Goal: Task Accomplishment & Management: Use online tool/utility

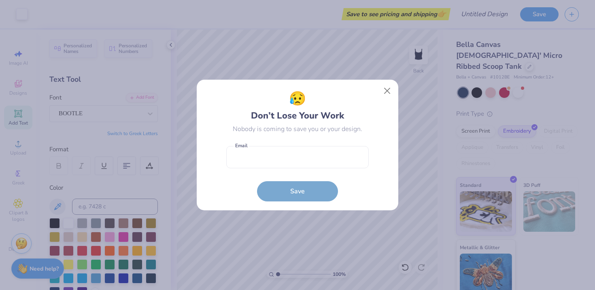
scroll to position [19, 0]
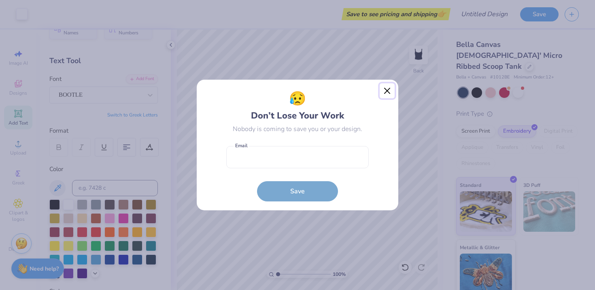
click at [382, 91] on button "Close" at bounding box center [387, 90] width 15 height 15
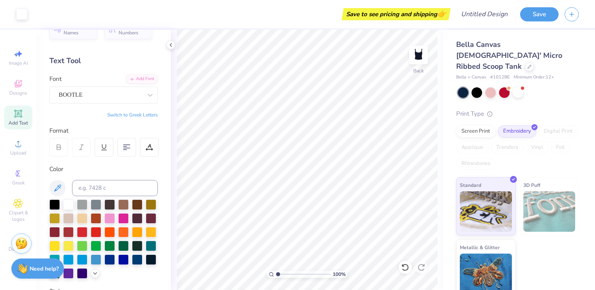
click at [446, 93] on div "Bella Canvas [DEMOGRAPHIC_DATA]' Micro Ribbed Scoop Tank Bella + Canvas # 1012B…" at bounding box center [519, 164] width 152 height 268
click at [142, 93] on div "BOOTLE" at bounding box center [100, 95] width 85 height 13
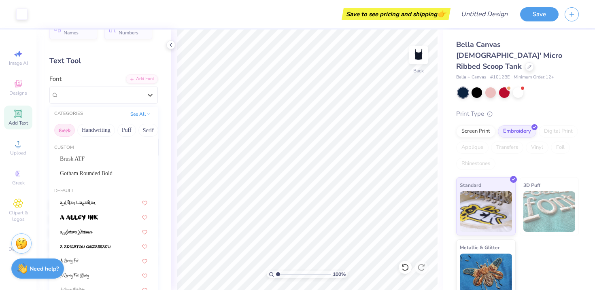
click at [62, 132] on button "Greek" at bounding box center [64, 130] width 21 height 13
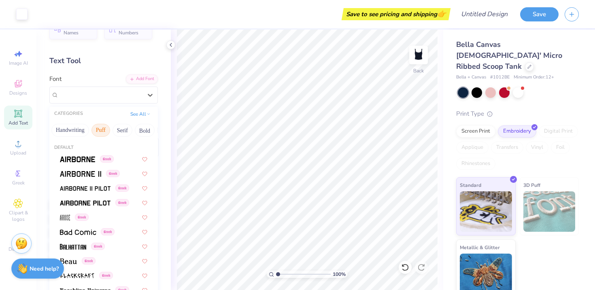
scroll to position [0, 43]
click at [62, 128] on button "Handwriting" at bounding box center [53, 130] width 38 height 13
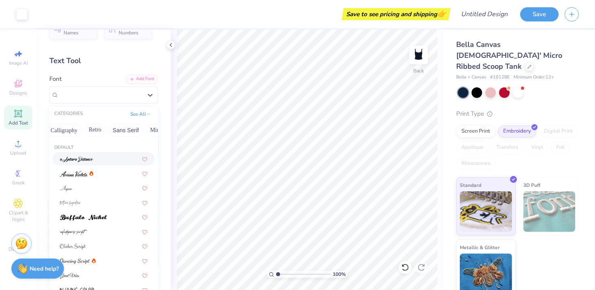
scroll to position [0, 140]
click at [93, 134] on button "Retro" at bounding box center [91, 130] width 21 height 13
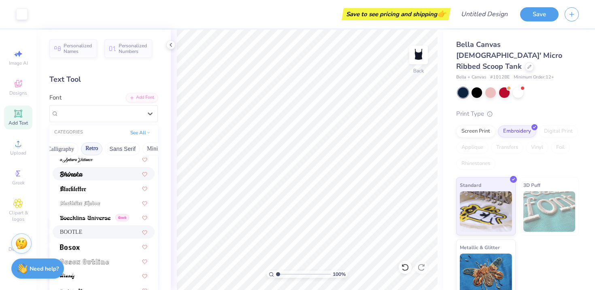
scroll to position [19, 0]
click at [104, 175] on div at bounding box center [103, 173] width 87 height 9
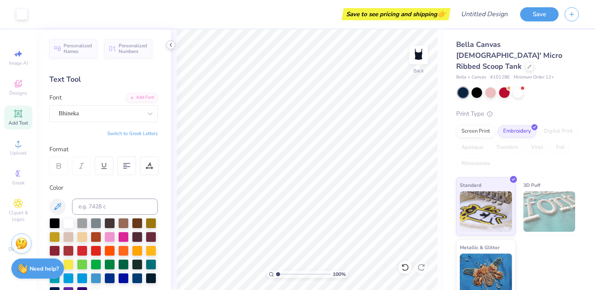
click at [170, 48] on icon at bounding box center [171, 45] width 6 height 6
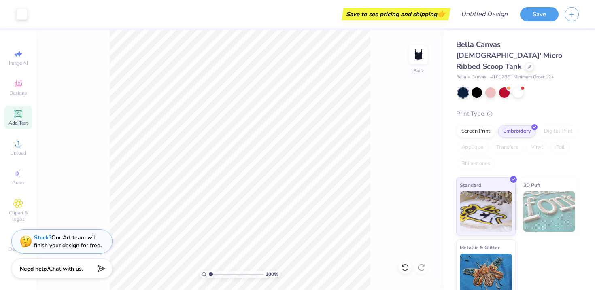
click at [19, 116] on icon at bounding box center [18, 114] width 6 height 6
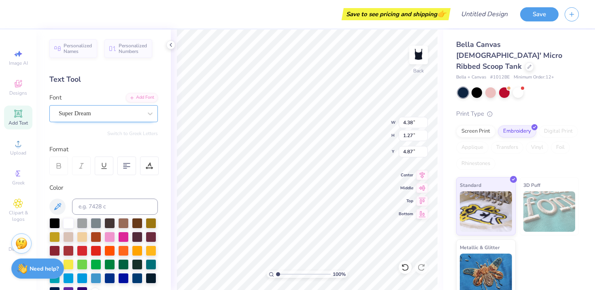
click at [92, 113] on div "Super Dream" at bounding box center [100, 113] width 85 height 13
type textarea "NSSLHA"
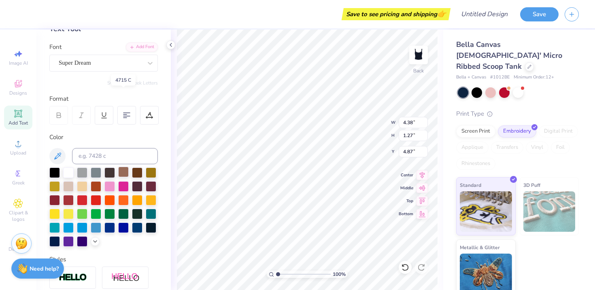
scroll to position [180, 0]
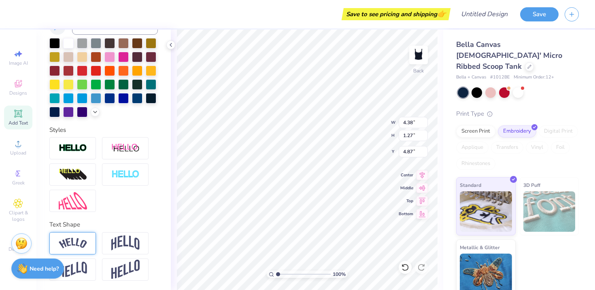
click at [77, 236] on div at bounding box center [72, 243] width 47 height 22
type input "6.95"
type input "1.87"
type input "4.57"
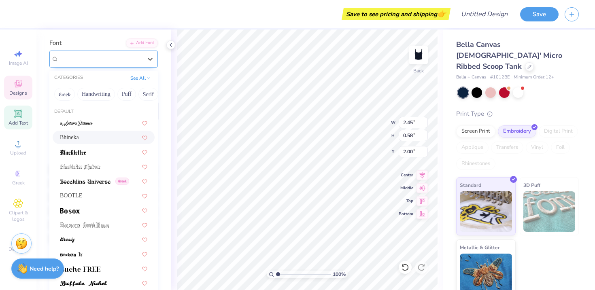
click at [112, 55] on div "Bhineka" at bounding box center [100, 59] width 85 height 13
click at [98, 94] on button "Minimal" at bounding box center [99, 94] width 28 height 13
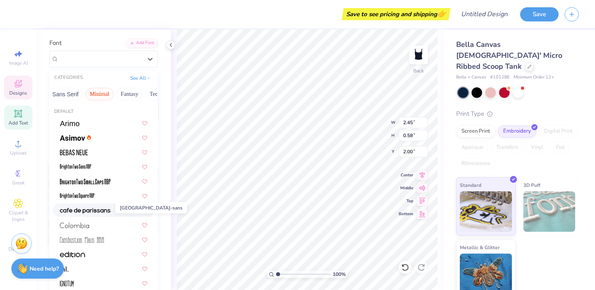
click at [105, 211] on img at bounding box center [85, 211] width 51 height 6
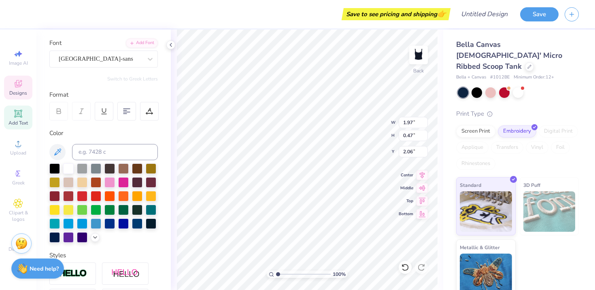
type input "1.97"
type input "0.47"
type input "2.06"
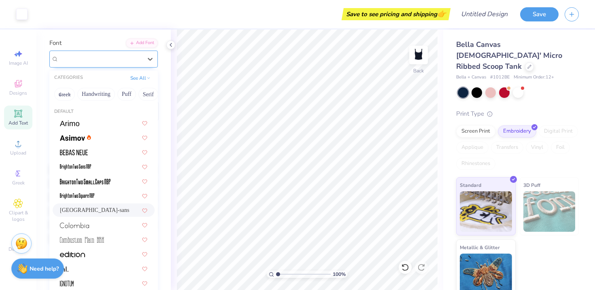
click at [113, 62] on div "[GEOGRAPHIC_DATA]-sans" at bounding box center [100, 59] width 85 height 13
click at [91, 94] on button "Fantasy" at bounding box center [86, 94] width 27 height 13
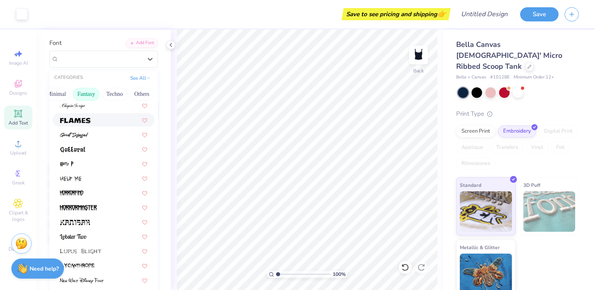
scroll to position [34, 0]
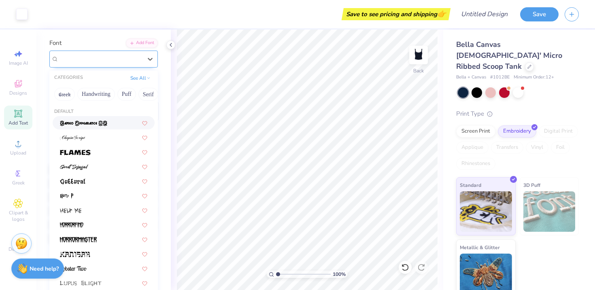
click at [106, 61] on div "[GEOGRAPHIC_DATA]-sans" at bounding box center [100, 58] width 83 height 9
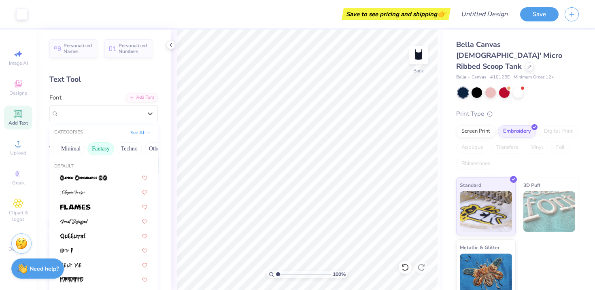
scroll to position [0, 240]
click at [82, 148] on button "Fantasy" at bounding box center [86, 148] width 27 height 13
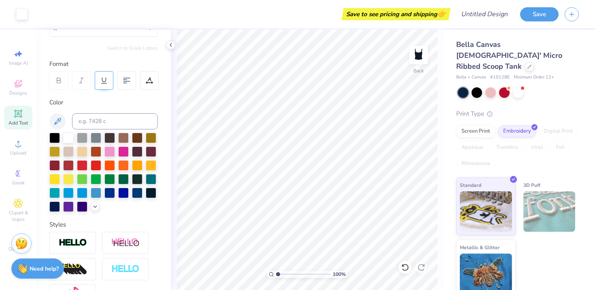
scroll to position [0, 0]
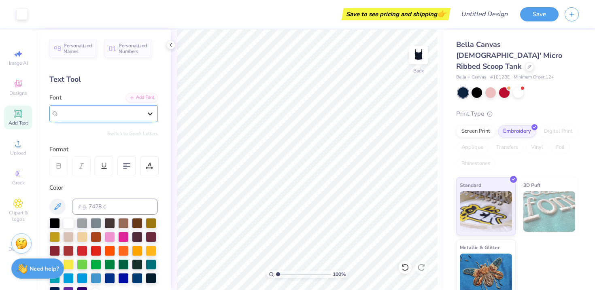
click at [151, 113] on icon at bounding box center [150, 114] width 8 height 8
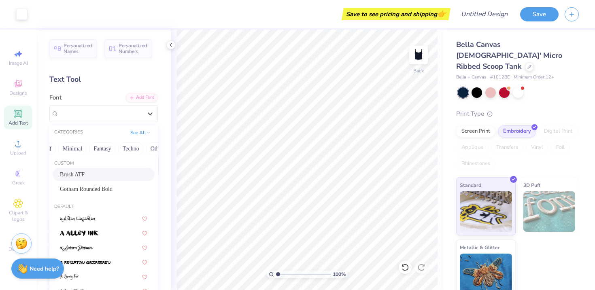
scroll to position [0, 240]
click at [81, 149] on button "Fantasy" at bounding box center [86, 148] width 27 height 13
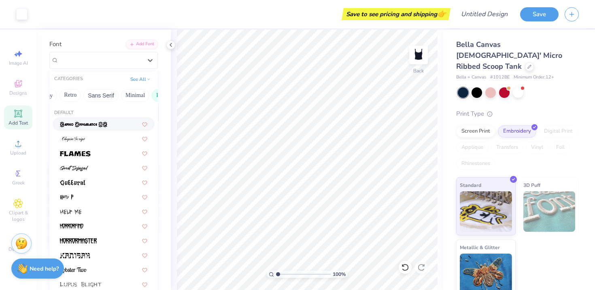
scroll to position [0, 142]
click at [149, 94] on button "Minimal" at bounding box center [155, 95] width 28 height 13
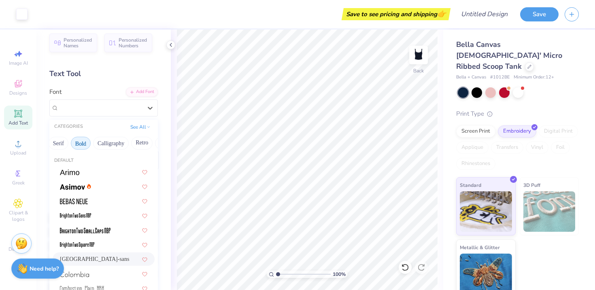
scroll to position [0, 75]
click at [119, 141] on button "Calligraphy" at bounding box center [126, 143] width 36 height 13
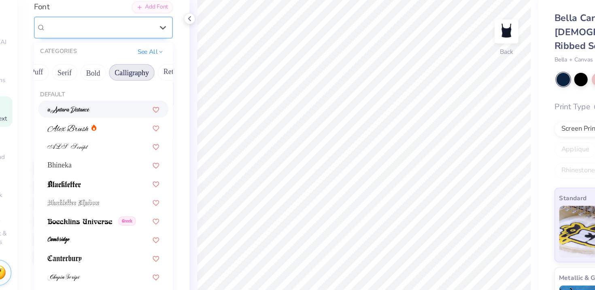
scroll to position [64, 0]
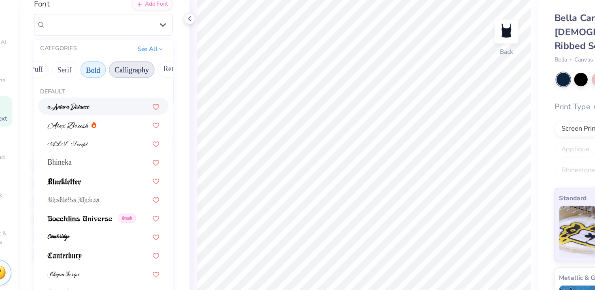
click at [98, 86] on button "Bold" at bounding box center [96, 85] width 20 height 13
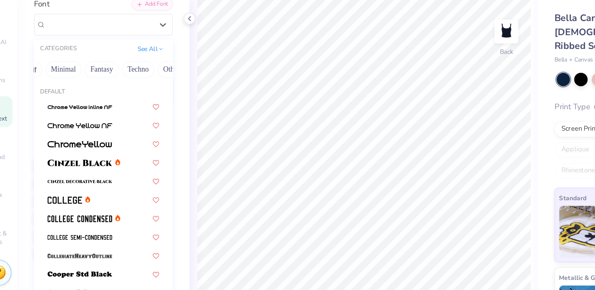
scroll to position [0, 240]
click at [139, 67] on button "See All" at bounding box center [140, 68] width 25 height 8
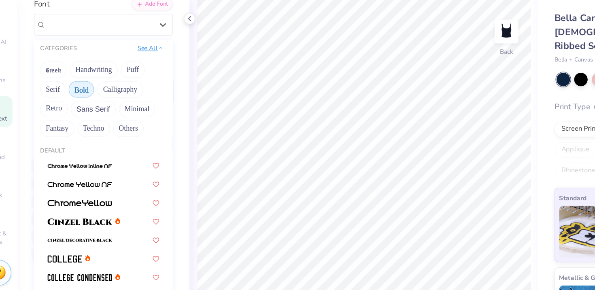
scroll to position [0, 0]
click at [86, 95] on button "Bold" at bounding box center [87, 100] width 20 height 13
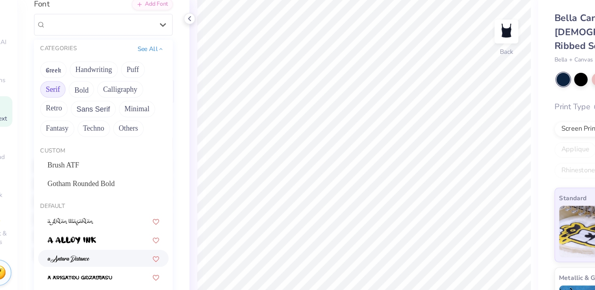
click at [61, 98] on button "Serif" at bounding box center [64, 100] width 20 height 13
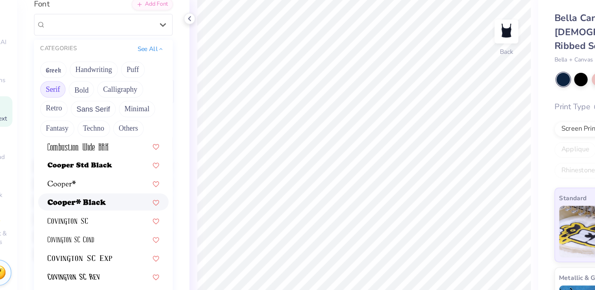
scroll to position [379, 0]
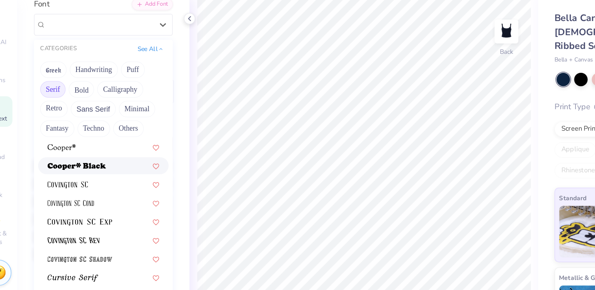
click at [101, 163] on img at bounding box center [83, 161] width 46 height 6
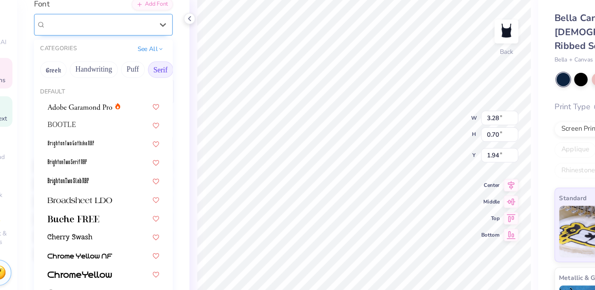
click at [132, 46] on div "[PERSON_NAME]*" at bounding box center [100, 49] width 85 height 13
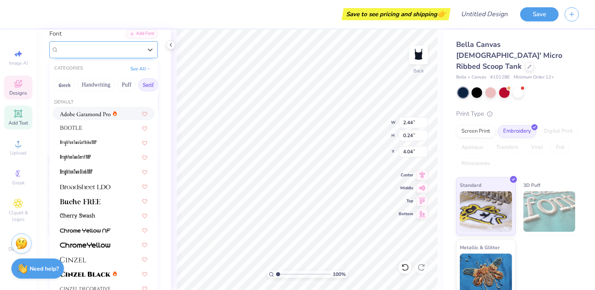
click at [137, 47] on div "Gotham Rounded Bold" at bounding box center [100, 49] width 85 height 13
click at [146, 47] on icon at bounding box center [150, 50] width 8 height 8
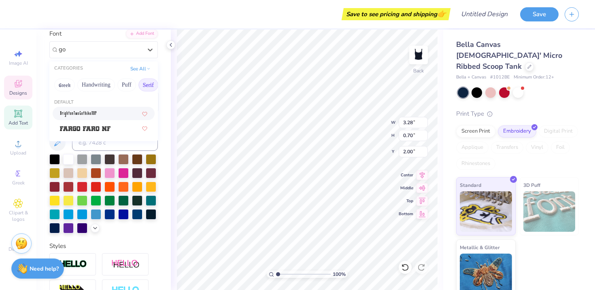
type input "g"
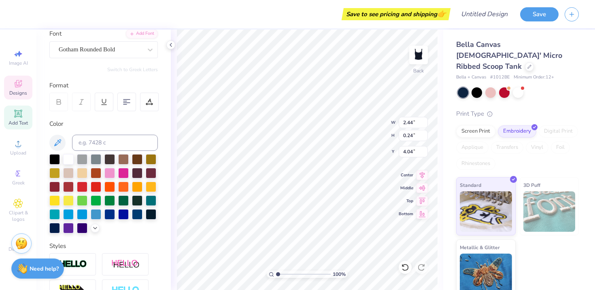
type input "2.44"
type input "0.24"
type input "4.04"
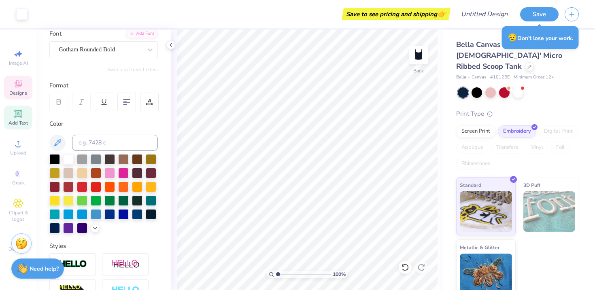
click at [26, 87] on div "Designs" at bounding box center [18, 88] width 28 height 24
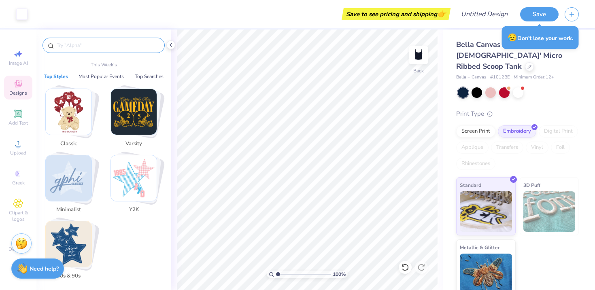
click at [108, 44] on input "text" at bounding box center [108, 45] width 104 height 8
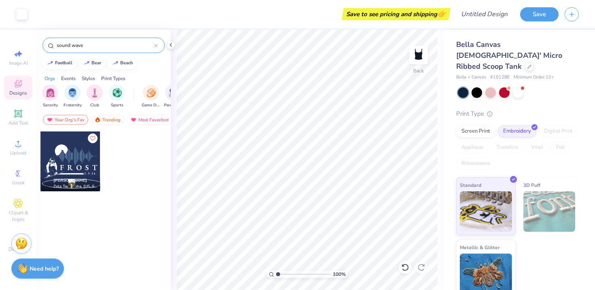
drag, startPoint x: 100, startPoint y: 46, endPoint x: 11, endPoint y: 29, distance: 90.7
click at [11, 29] on div "Art colors Save to see pricing and shipping 👉 Design Title Save Image AI Design…" at bounding box center [297, 145] width 595 height 290
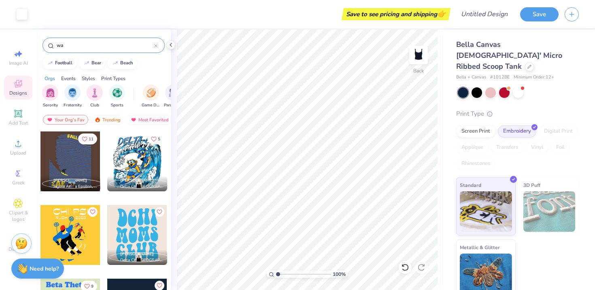
type input "w"
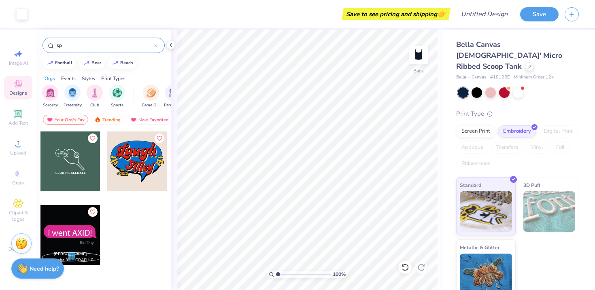
type input "s"
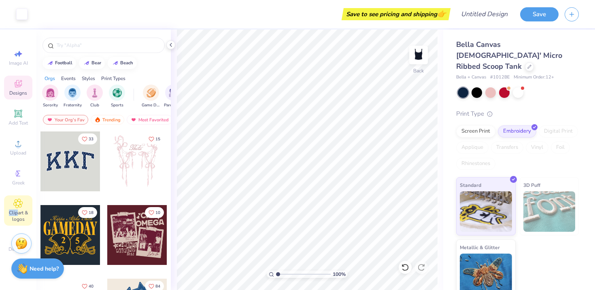
click at [17, 210] on span "Clipart & logos" at bounding box center [18, 216] width 28 height 13
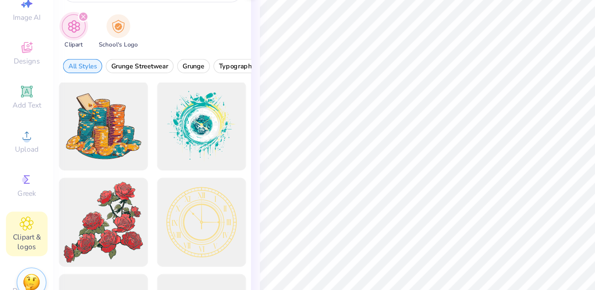
scroll to position [0, 0]
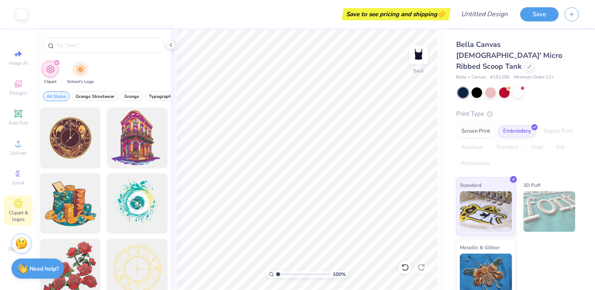
click at [155, 16] on div "Save to see pricing and shipping 👉" at bounding box center [241, 14] width 415 height 28
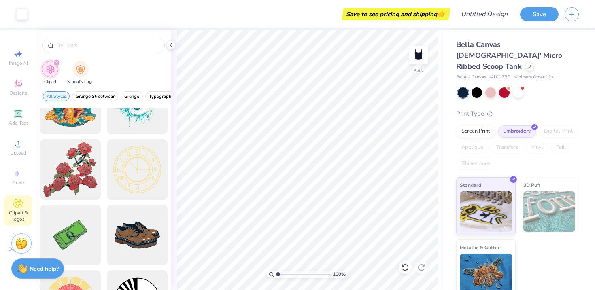
scroll to position [148, 0]
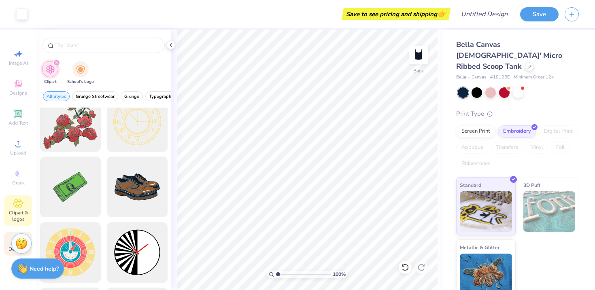
click at [10, 251] on span "Decorate" at bounding box center [18, 249] width 19 height 6
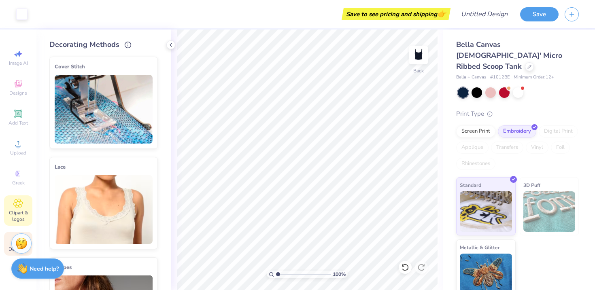
click at [18, 215] on span "Clipart & logos" at bounding box center [18, 216] width 28 height 13
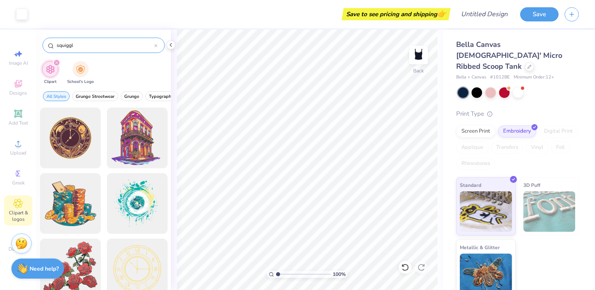
type input "squiggle"
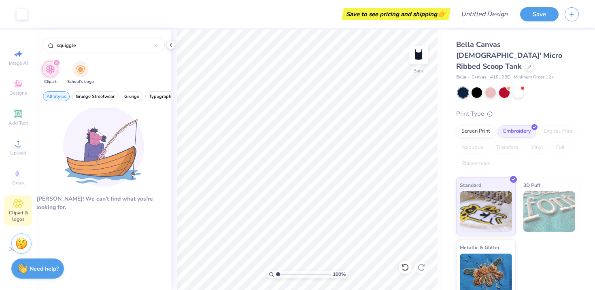
drag, startPoint x: 78, startPoint y: 44, endPoint x: 29, endPoint y: 44, distance: 49.0
click at [29, 44] on div "Art colors Save to see pricing and shipping 👉 Design Title Save Image AI Design…" at bounding box center [297, 145] width 595 height 290
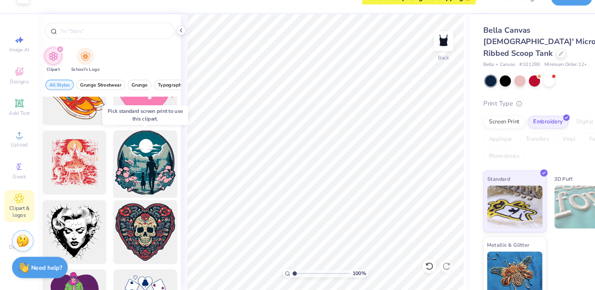
scroll to position [0, 0]
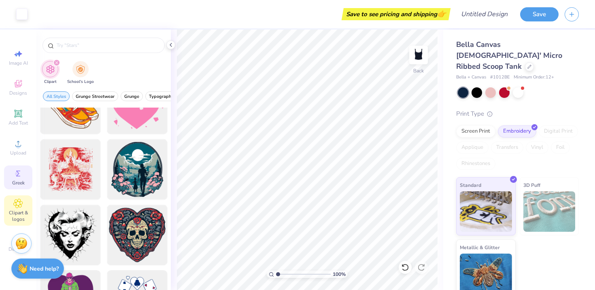
click at [20, 175] on icon at bounding box center [18, 174] width 10 height 10
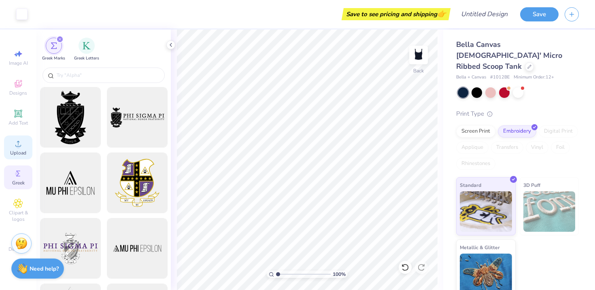
click at [20, 149] on div "Upload" at bounding box center [18, 148] width 28 height 24
click at [23, 113] on div "Add Text" at bounding box center [18, 118] width 28 height 24
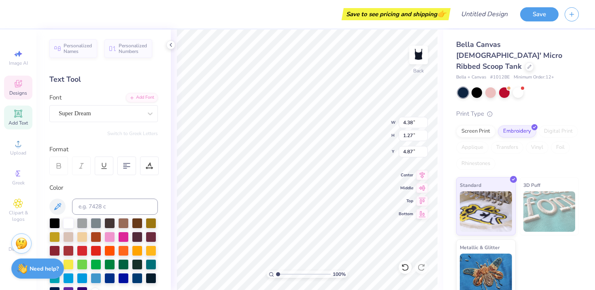
click at [20, 88] on icon at bounding box center [18, 84] width 10 height 10
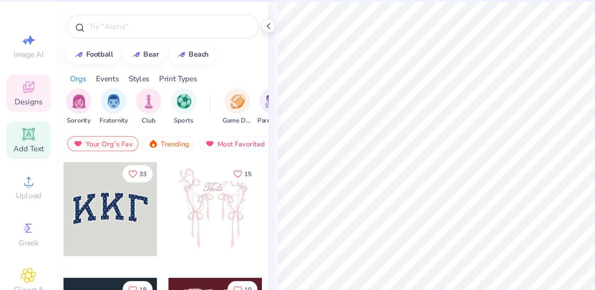
click at [19, 125] on span "Add Text" at bounding box center [18, 123] width 19 height 6
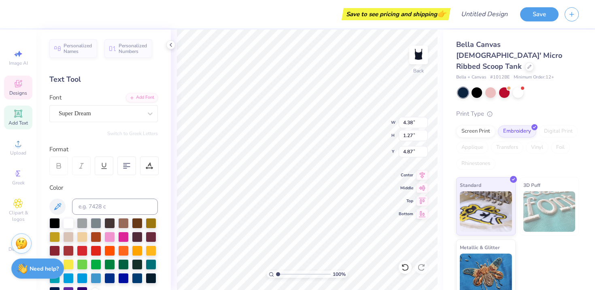
click at [14, 90] on span "Designs" at bounding box center [18, 93] width 18 height 6
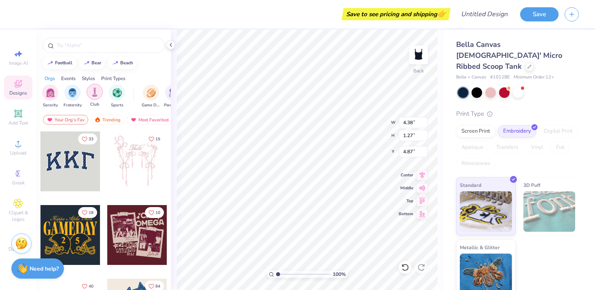
click at [98, 93] on img "filter for Club" at bounding box center [94, 91] width 9 height 9
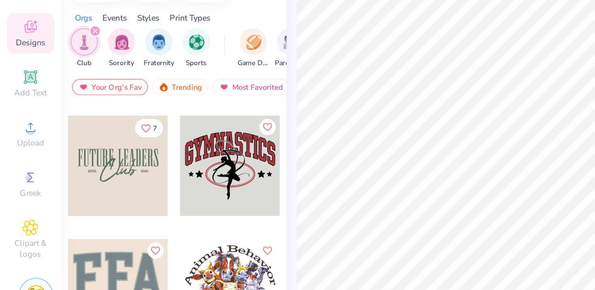
scroll to position [653, 0]
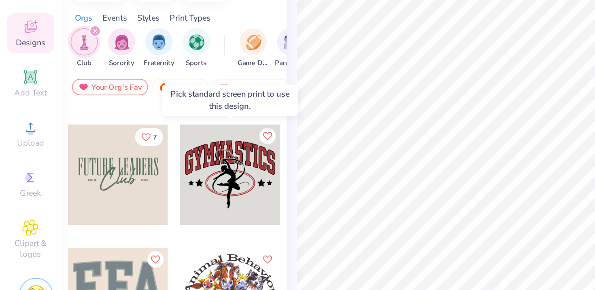
click at [137, 170] on div at bounding box center [137, 172] width 60 height 60
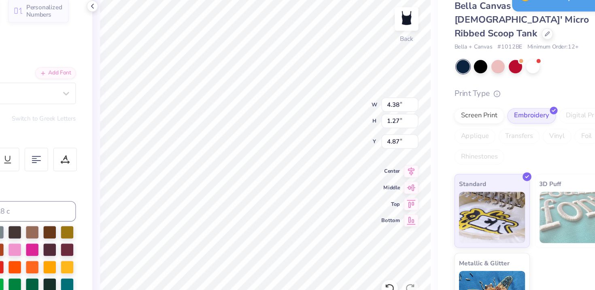
scroll to position [0, 0]
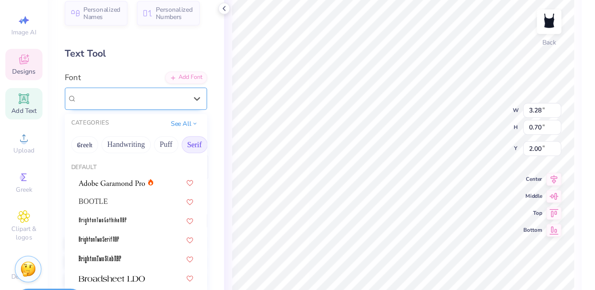
click at [117, 114] on div "[PERSON_NAME]*" at bounding box center [100, 113] width 85 height 13
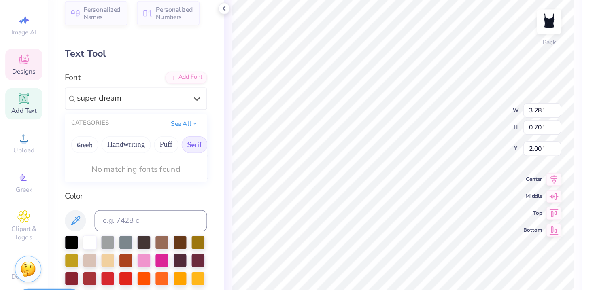
click at [154, 147] on button "Serif" at bounding box center [148, 148] width 20 height 13
click at [95, 173] on div "Super Dream" at bounding box center [103, 177] width 87 height 9
type input "super dream"
type input "2.90"
type input "0.65"
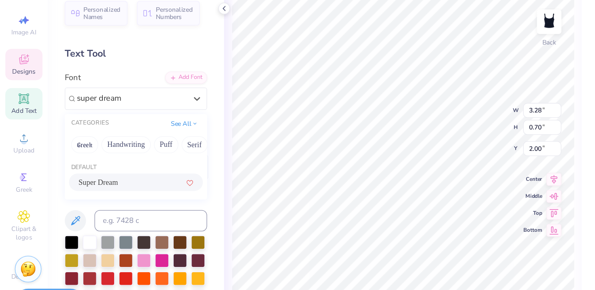
type input "2.03"
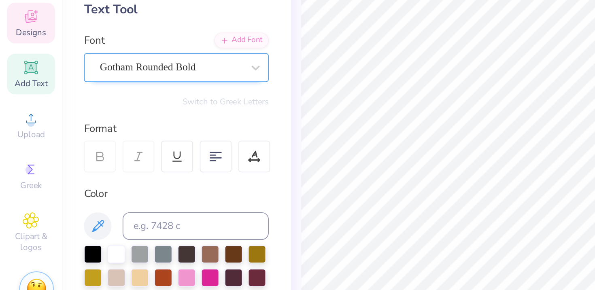
click at [102, 111] on div "Gotham Rounded Bold" at bounding box center [100, 113] width 85 height 13
click at [121, 113] on div "Super Dream" at bounding box center [100, 113] width 85 height 13
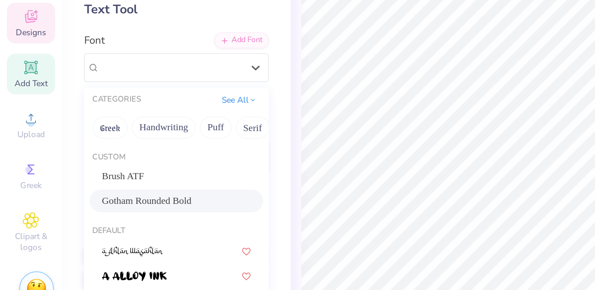
click at [96, 191] on span "Gotham Rounded Bold" at bounding box center [86, 192] width 53 height 9
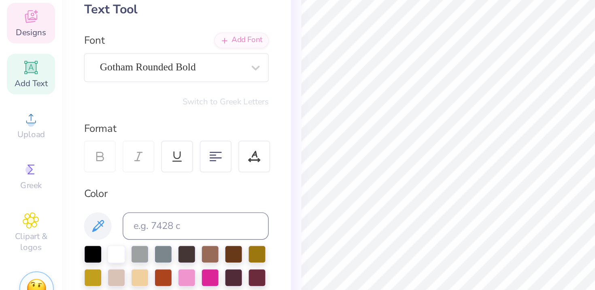
type input "3.07"
type input "0.68"
type input "2.01"
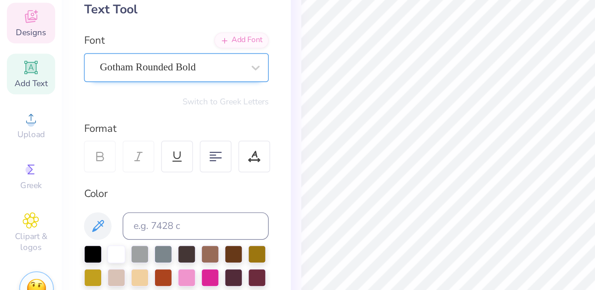
click at [95, 107] on div "Gotham Rounded Bold" at bounding box center [100, 113] width 85 height 13
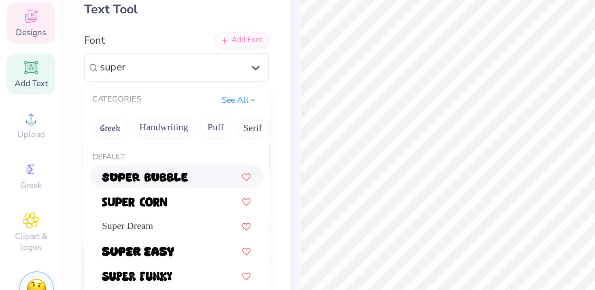
click at [98, 181] on span at bounding box center [85, 177] width 51 height 9
type input "super"
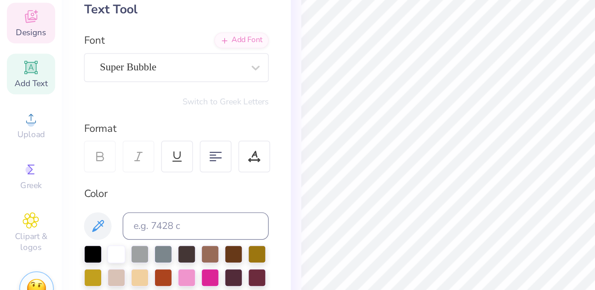
type input "3.39"
type input "0.79"
type input "1.96"
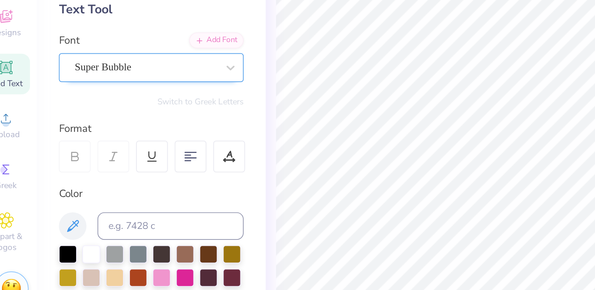
click at [134, 115] on div "Super Bubble" at bounding box center [100, 113] width 85 height 13
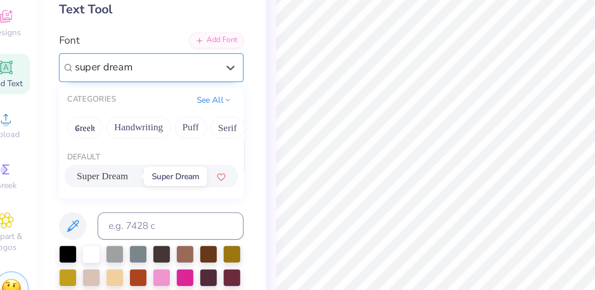
click at [90, 175] on span "Super Dream" at bounding box center [75, 177] width 30 height 9
type input "super dream"
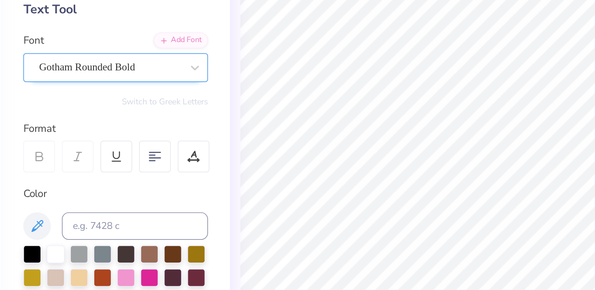
click at [92, 119] on div at bounding box center [100, 113] width 83 height 11
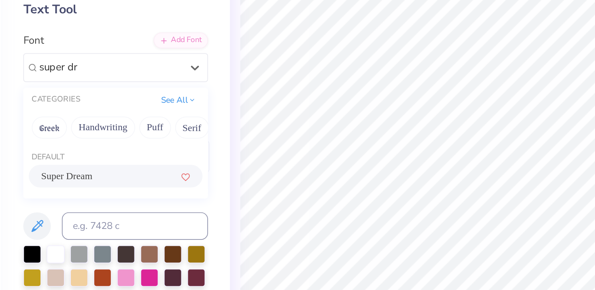
click at [81, 175] on span "Super Dream" at bounding box center [75, 177] width 30 height 9
type input "super dr"
type input "2.28"
type input "0.23"
type input "4.05"
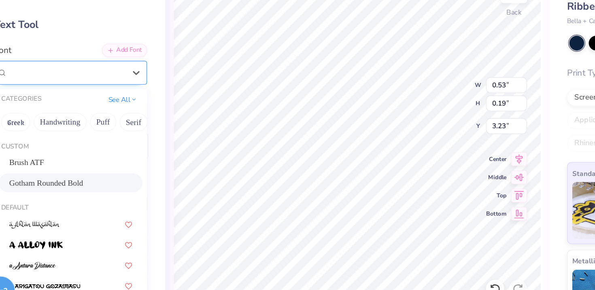
click at [127, 114] on div "Gotham Rounded Bold" at bounding box center [100, 113] width 85 height 13
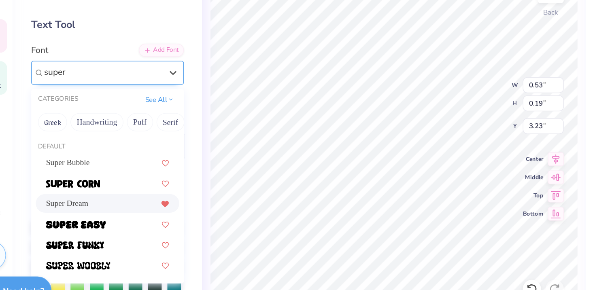
click at [145, 206] on icon at bounding box center [144, 207] width 5 height 4
type input "super"
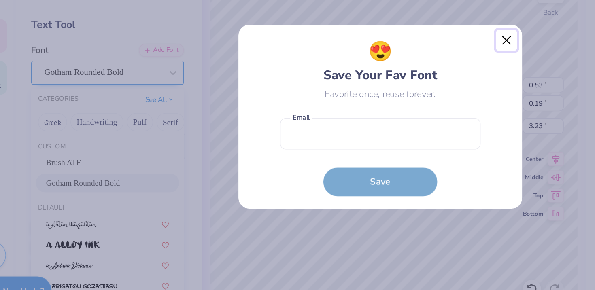
click at [389, 91] on button "Close" at bounding box center [387, 90] width 15 height 15
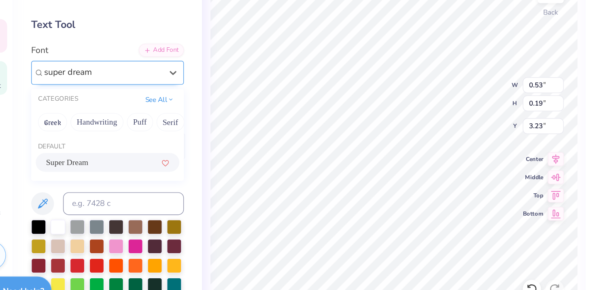
click at [85, 177] on span "Super Dream" at bounding box center [75, 177] width 30 height 9
type input "super dream"
type input "3.22"
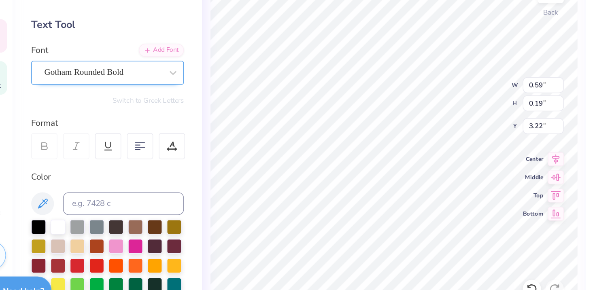
type input "0.59"
type input "3.23"
click at [101, 113] on div "Gotham Rounded Bold" at bounding box center [100, 113] width 85 height 13
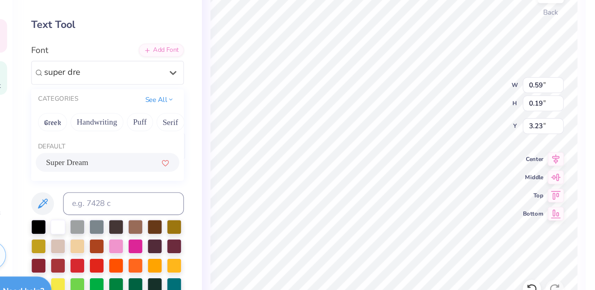
click at [99, 177] on div "Super Dream" at bounding box center [103, 177] width 87 height 9
type input "super dre"
type input "0.56"
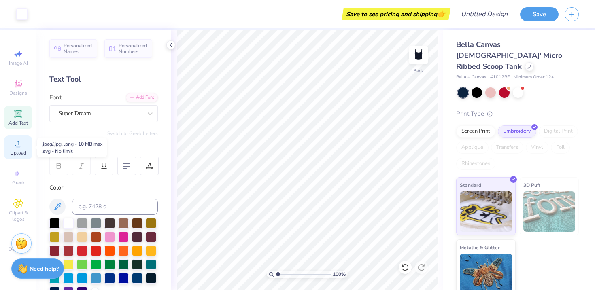
click at [19, 140] on icon at bounding box center [18, 144] width 10 height 10
click at [17, 174] on circle at bounding box center [17, 174] width 4 height 4
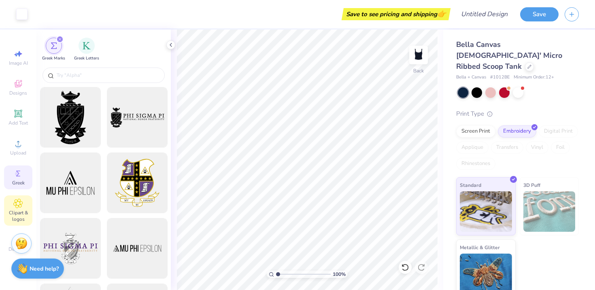
click at [15, 200] on icon at bounding box center [18, 203] width 9 height 9
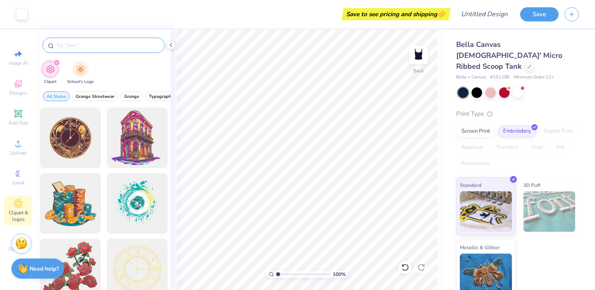
type input "d"
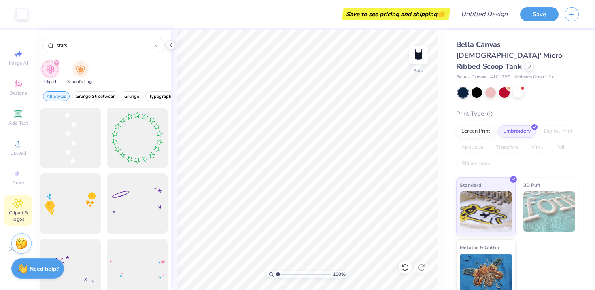
type input "stars"
click at [55, 63] on icon "filter for Clipart" at bounding box center [56, 62] width 3 height 3
click at [57, 62] on icon "filter for Clipart" at bounding box center [56, 63] width 2 height 2
click at [59, 63] on div "filter for Clipart" at bounding box center [56, 62] width 7 height 7
click at [56, 62] on icon "filter for Clipart" at bounding box center [56, 62] width 3 height 3
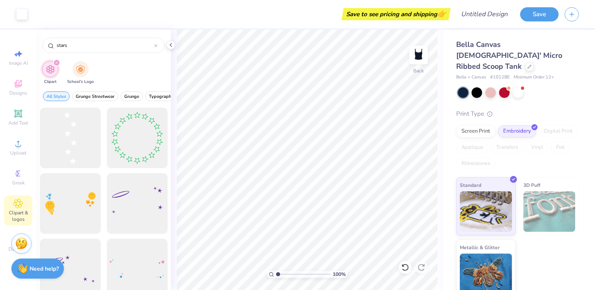
click at [56, 62] on icon "filter for Clipart" at bounding box center [56, 62] width 3 height 3
click at [50, 73] on img "filter for Clipart" at bounding box center [50, 69] width 9 height 9
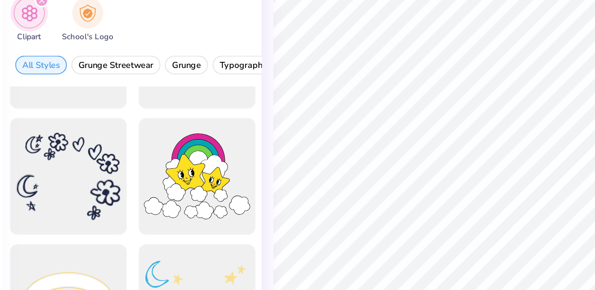
scroll to position [259, 0]
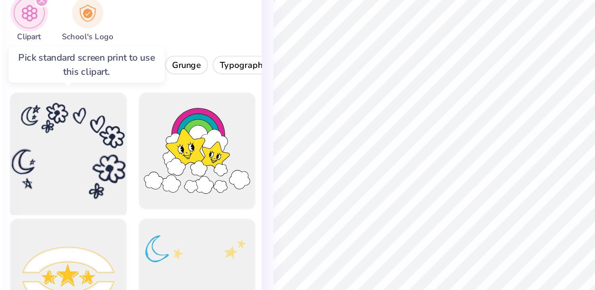
click at [80, 142] on div at bounding box center [70, 141] width 67 height 67
click at [79, 142] on div at bounding box center [70, 141] width 67 height 67
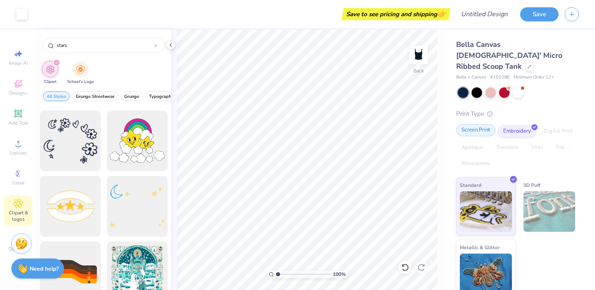
click at [476, 124] on div "Screen Print" at bounding box center [475, 130] width 39 height 12
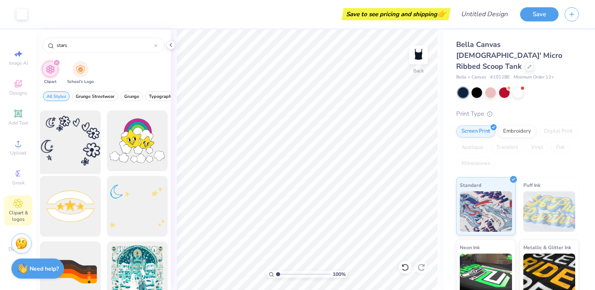
click at [76, 140] on div at bounding box center [70, 141] width 67 height 67
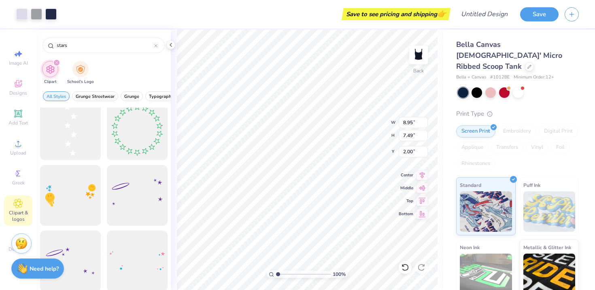
scroll to position [0, 0]
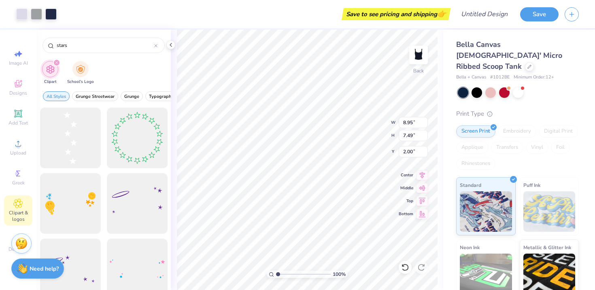
click at [76, 140] on div at bounding box center [70, 138] width 61 height 61
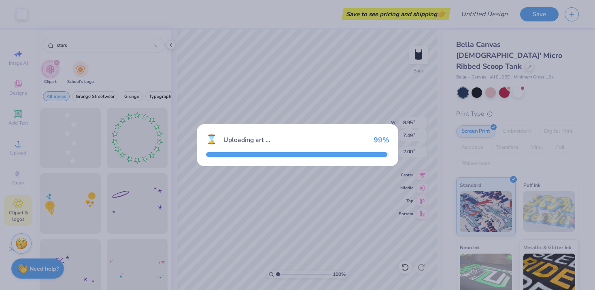
type input "2.17"
type input "8.48"
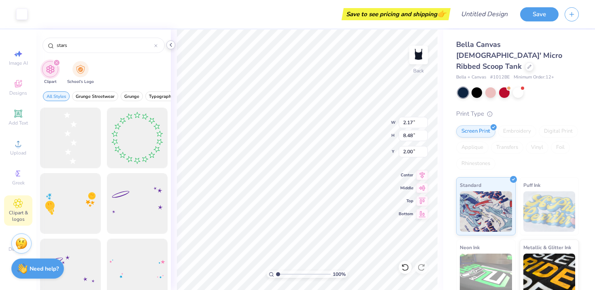
click at [172, 43] on icon at bounding box center [171, 45] width 6 height 6
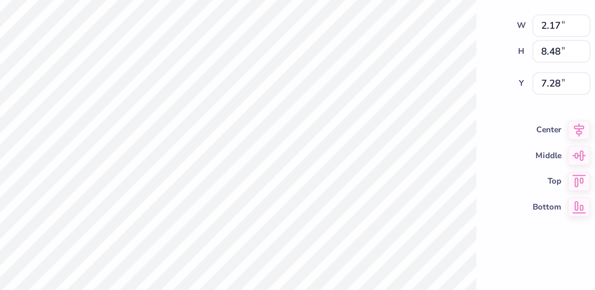
type input "0.82"
type input "3.20"
type input "7.28"
type input "3.20"
type input "0.81"
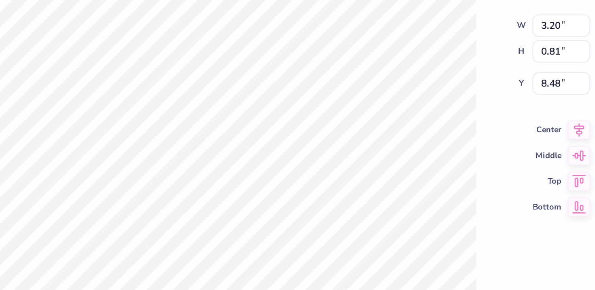
type input "0.50"
type input "8.95"
type input "7.49"
type input "2.00"
type input "3.65"
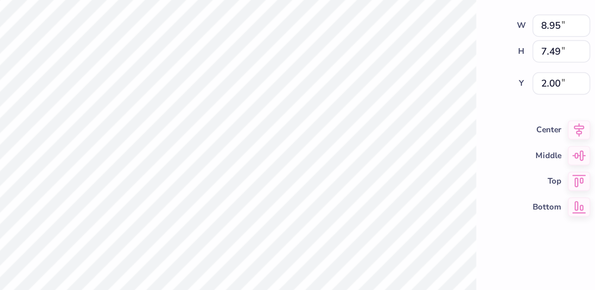
type input "3.06"
type input "6.44"
type input "3.20"
type input "0.81"
type input "5.50"
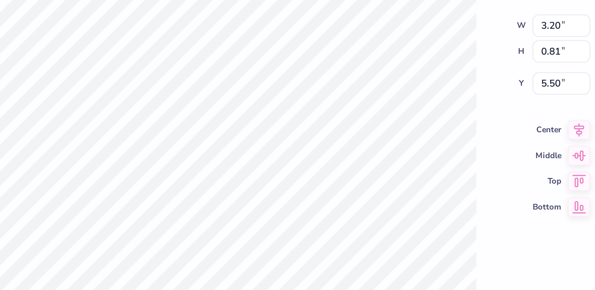
type input "2.73"
type input "0.69"
type input "5.74"
type input "1.91"
type input "0.48"
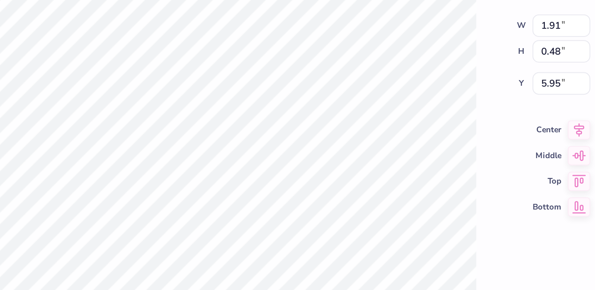
type input "3.01"
type input "4.54"
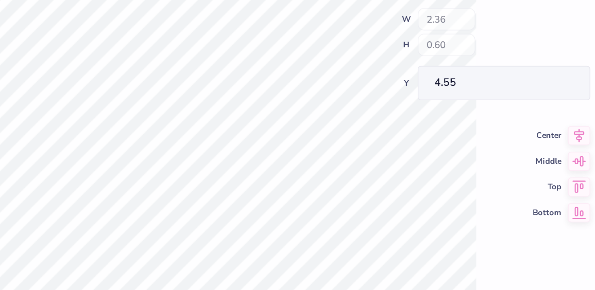
type input "2.36"
type input "0.60"
type input "4.55"
type input "9.49"
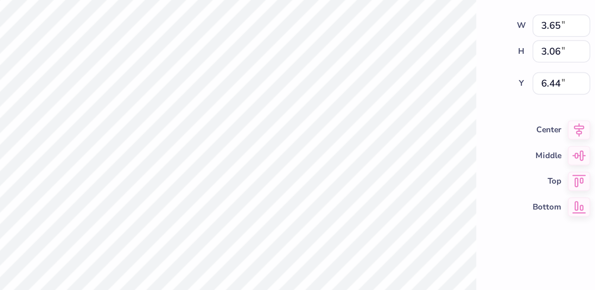
type input "2.44"
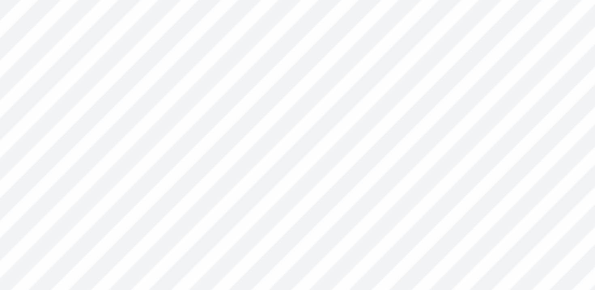
type input "1.54"
type input "1.29"
type input "3.16"
type input "4.62"
type input "3.86"
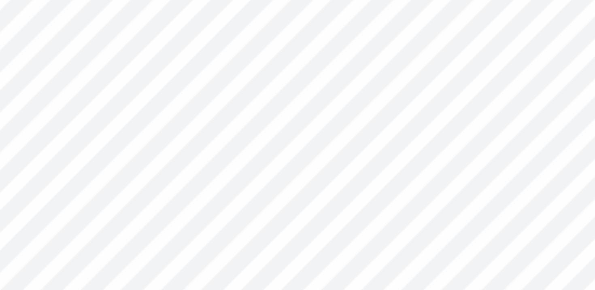
type input "0.69"
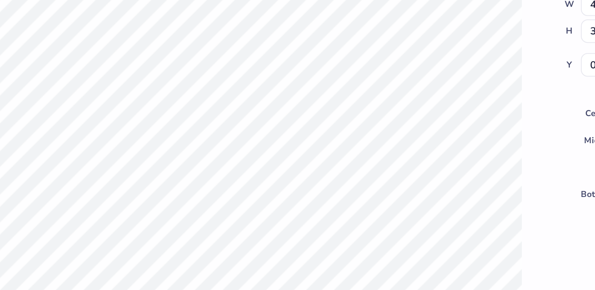
type input "4.95"
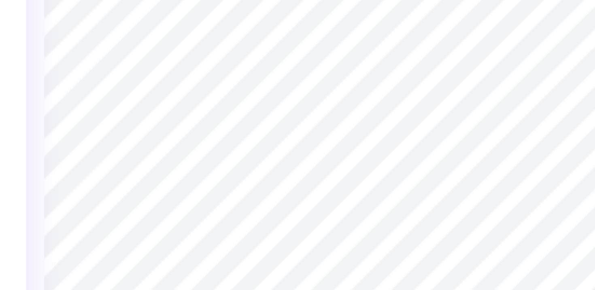
type input "3.03"
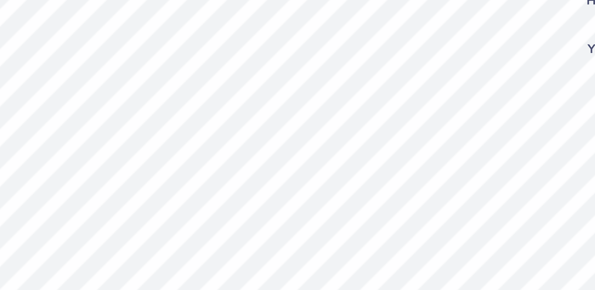
type input "4.88"
type input "0.52"
type input "0.19"
type input "4.69"
type input "0.55"
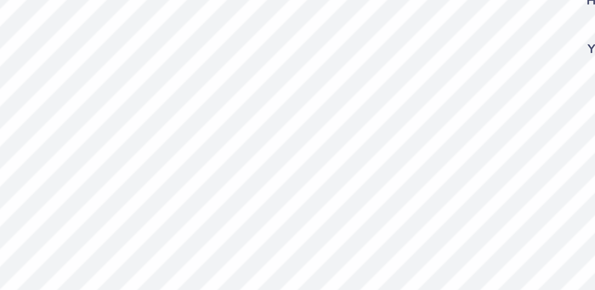
type input "0.18"
type input "4.69"
type input "2.22"
type input "0.22"
type input "3.03"
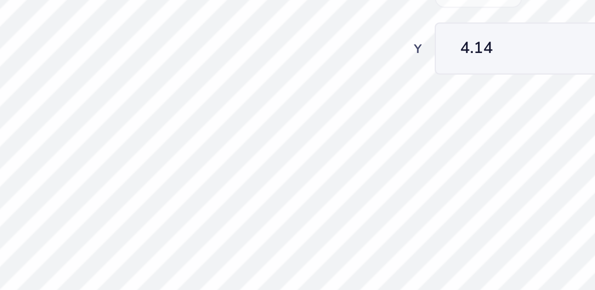
type input "4.14"
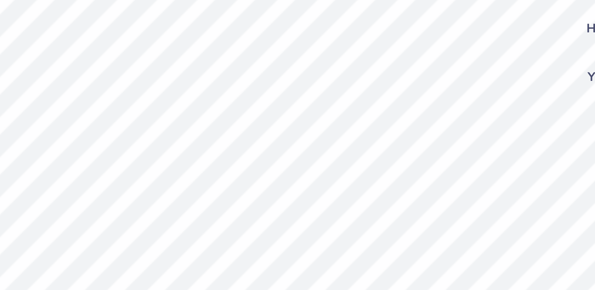
type input "3.05"
type input "0.55"
type input "0.18"
type input "0.52"
type input "0.19"
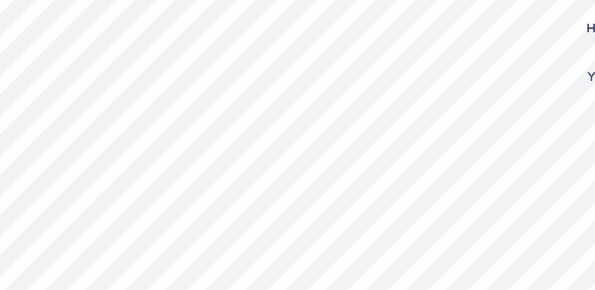
type input "4.68"
type input "5.11"
type input "2.86"
type input "0.28"
type input "4.08"
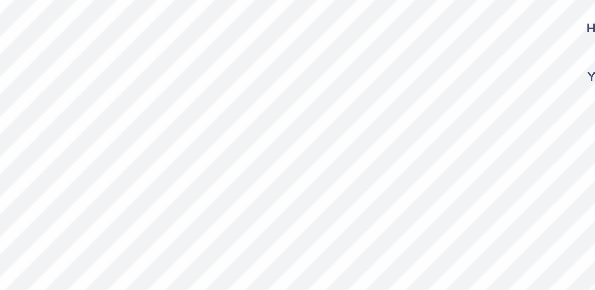
type input "3.91"
type input "3.15"
type input "0.71"
type input "2.00"
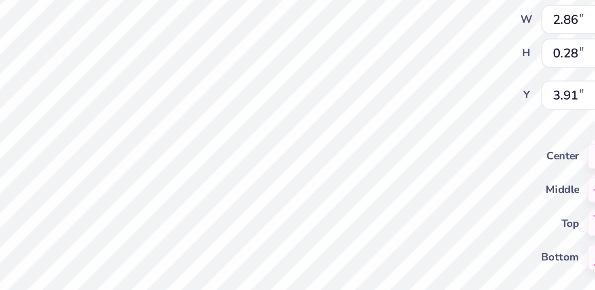
type input "5.95"
type input "0.52"
type input "0.19"
type input "3.98"
type textarea "EST."
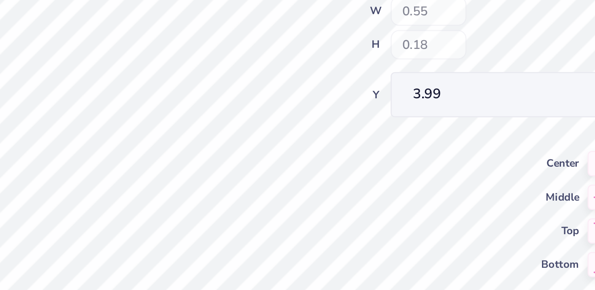
type input "3.99"
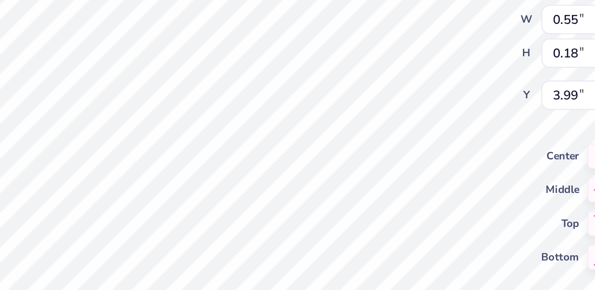
type textarea "1972"
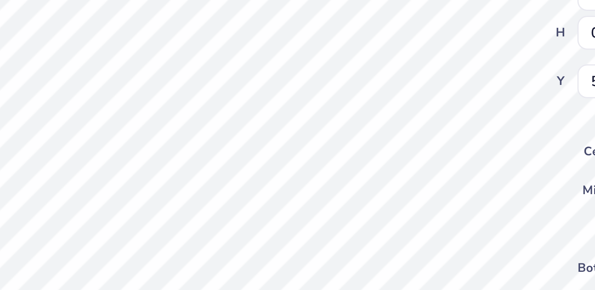
type input "4.49"
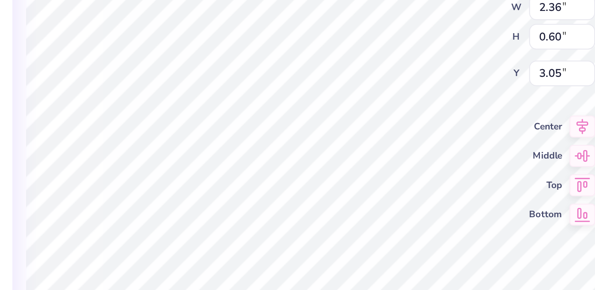
type input "3.48"
type input "3.15"
type input "0.71"
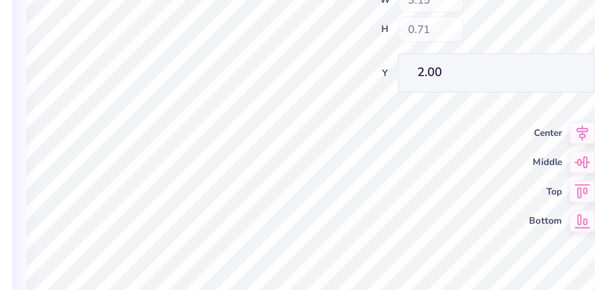
type input "2.45"
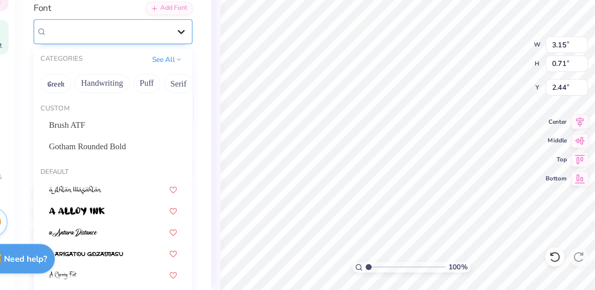
click at [119, 117] on div "Super Dream" at bounding box center [100, 113] width 85 height 13
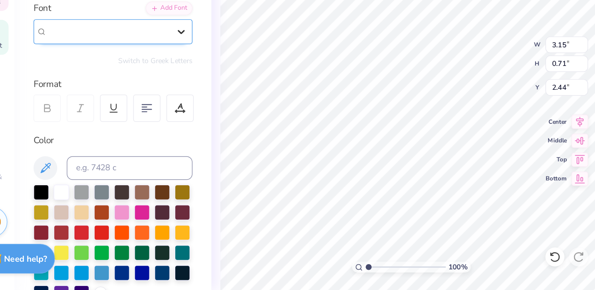
click at [119, 117] on div "Super Dream" at bounding box center [100, 113] width 83 height 9
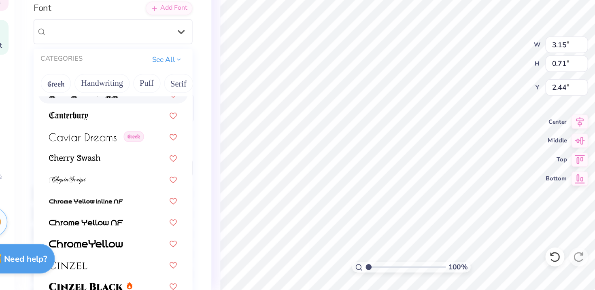
scroll to position [911, 0]
click at [96, 172] on div at bounding box center [103, 170] width 87 height 9
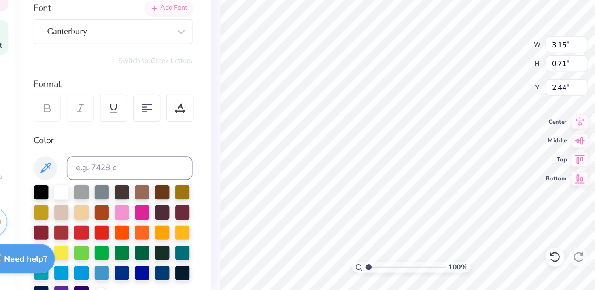
type input "3.61"
type input "0.78"
type input "2.41"
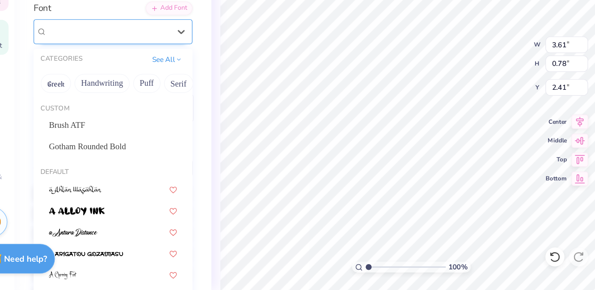
click at [123, 114] on div "Canterbury" at bounding box center [100, 113] width 85 height 13
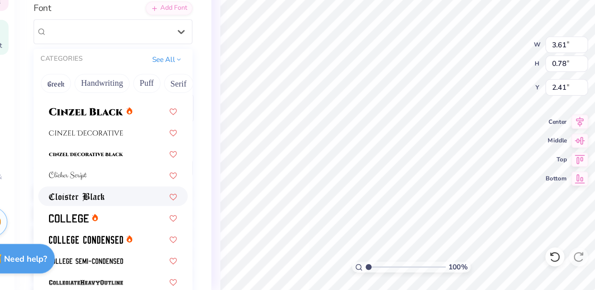
scroll to position [1029, 0]
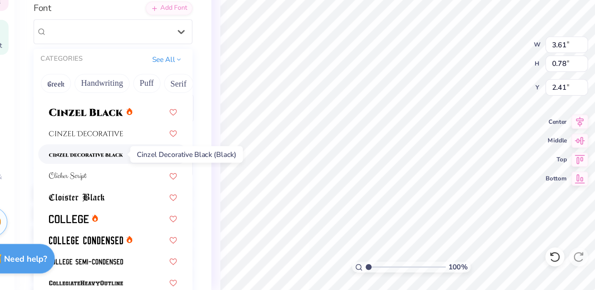
click at [98, 196] on img at bounding box center [85, 198] width 51 height 6
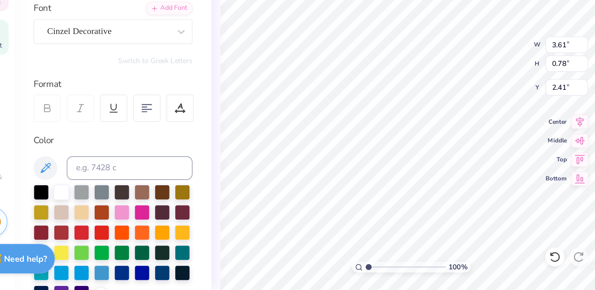
type input "3.98"
type input "0.93"
type input "2.33"
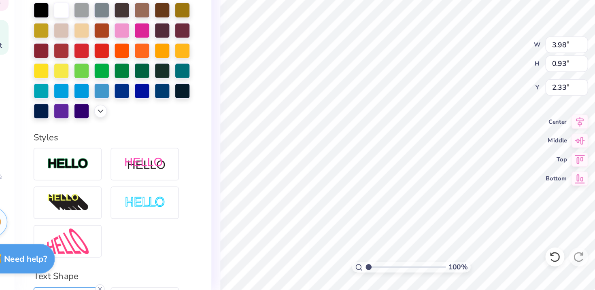
scroll to position [0, 0]
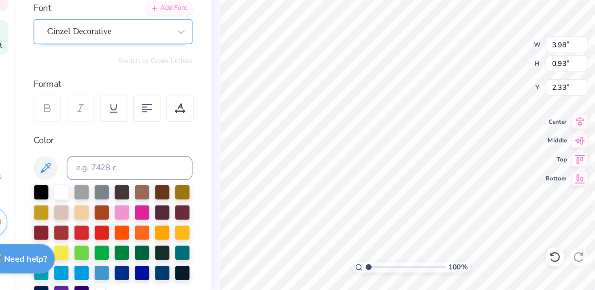
click at [108, 119] on div "Cinzel Decorative" at bounding box center [100, 113] width 85 height 13
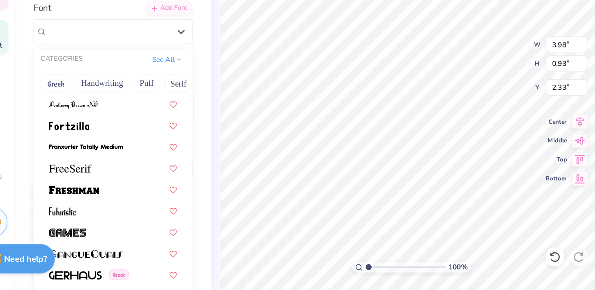
scroll to position [1812, 0]
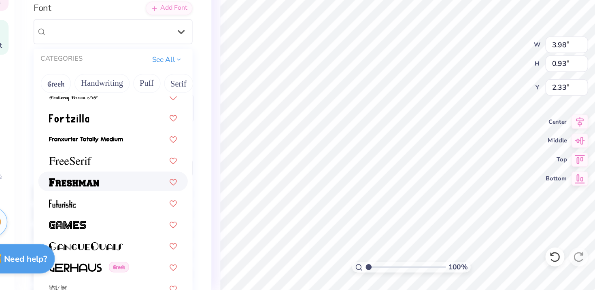
click at [84, 219] on img at bounding box center [77, 217] width 34 height 6
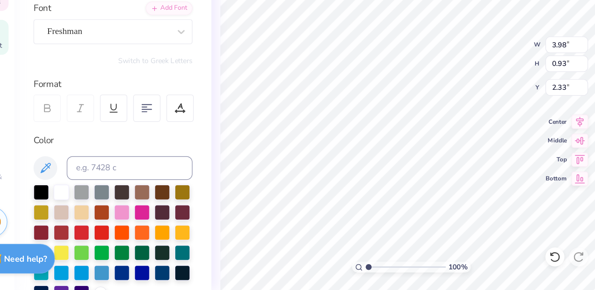
type input "3.82"
type input "0.86"
type input "2.37"
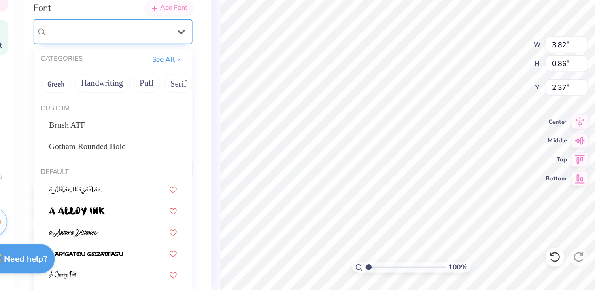
click at [107, 110] on div "Freshman" at bounding box center [100, 113] width 85 height 13
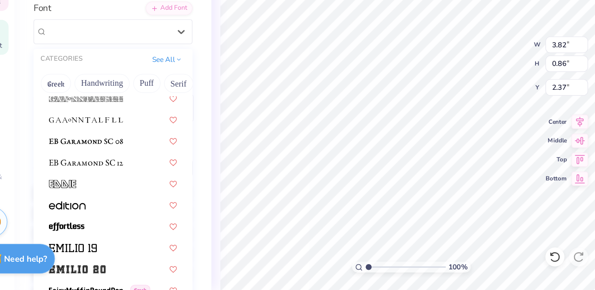
scroll to position [1831, 0]
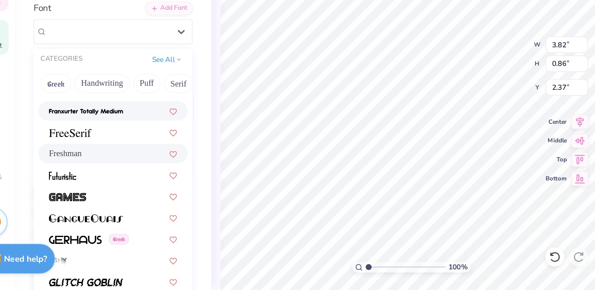
click at [97, 170] on img at bounding box center [85, 169] width 51 height 6
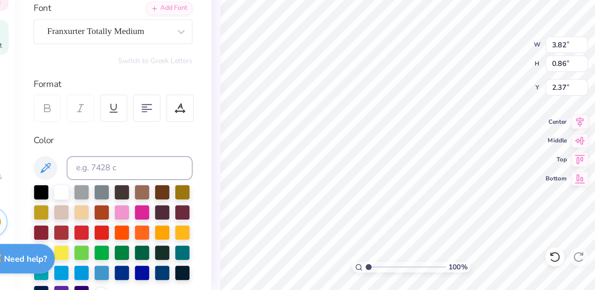
type input "2.48"
type input "0.59"
type input "2.50"
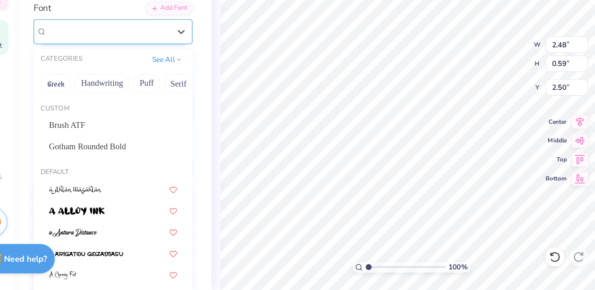
click at [137, 115] on div "Franxurter Totally Medium" at bounding box center [100, 113] width 85 height 13
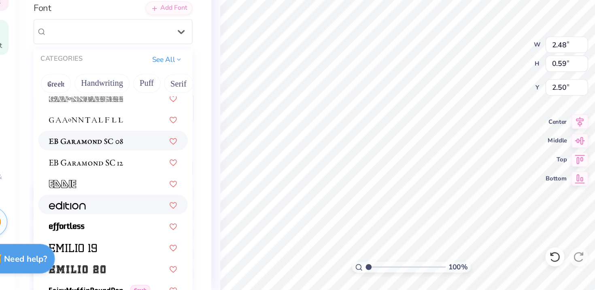
scroll to position [1604, 0]
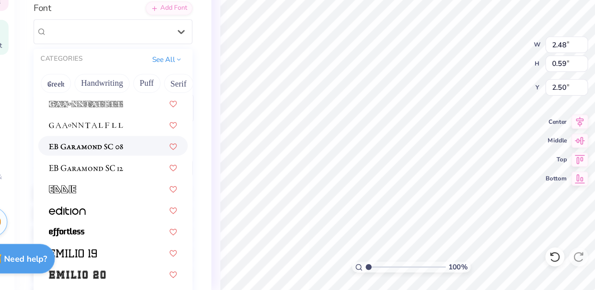
click at [108, 189] on img at bounding box center [85, 192] width 51 height 6
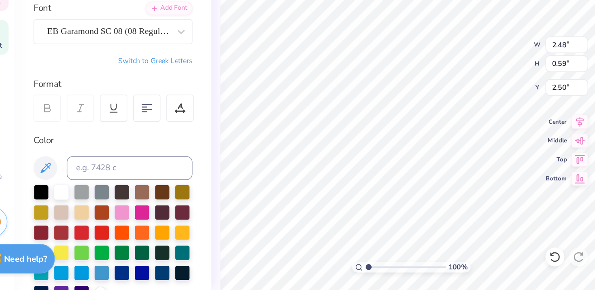
type input "2.79"
type input "0.63"
type input "2.48"
click at [141, 115] on div "EB Garamond SC 08 (08 Regular)" at bounding box center [100, 113] width 85 height 13
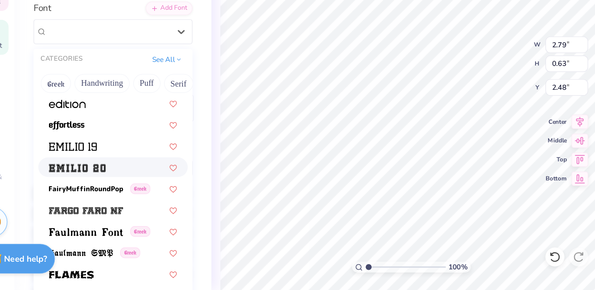
scroll to position [1678, 0]
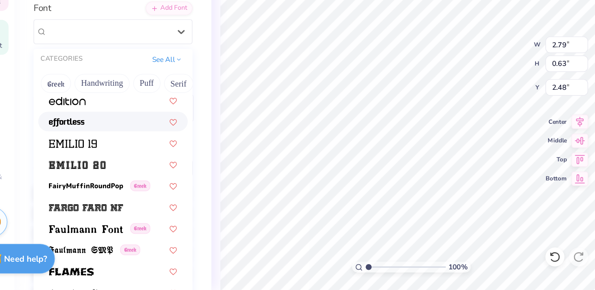
click at [111, 178] on div at bounding box center [103, 175] width 87 height 9
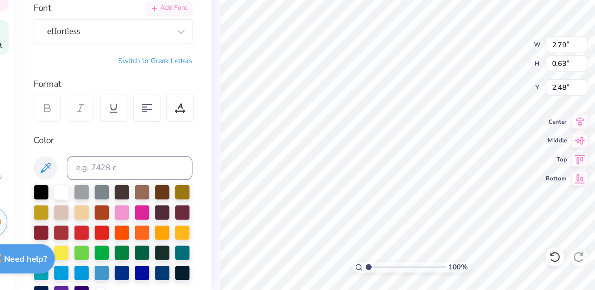
type input "2.54"
type input "0.79"
type input "2.40"
click at [128, 117] on div "effortless" at bounding box center [100, 113] width 85 height 13
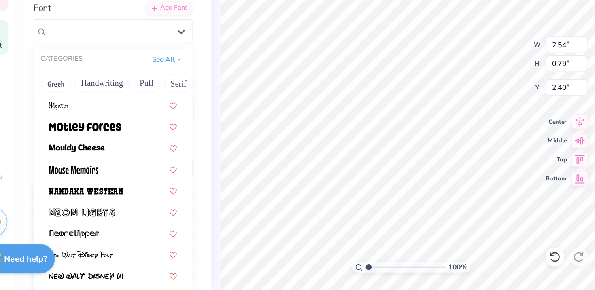
scroll to position [3047, 0]
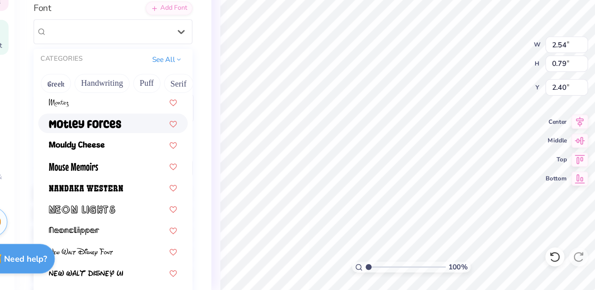
click at [113, 177] on div at bounding box center [103, 176] width 87 height 9
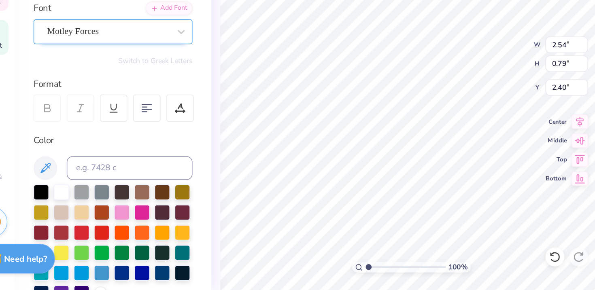
type input "2.77"
type input "0.69"
type input "2.46"
click at [149, 111] on icon at bounding box center [150, 114] width 8 height 8
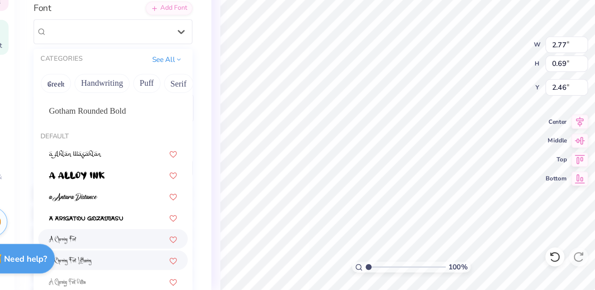
scroll to position [0, 0]
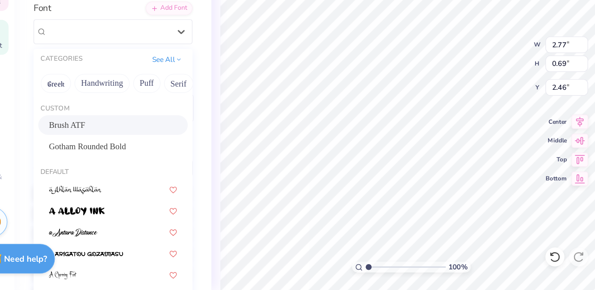
click at [113, 180] on div "Brush ATF" at bounding box center [103, 177] width 87 height 9
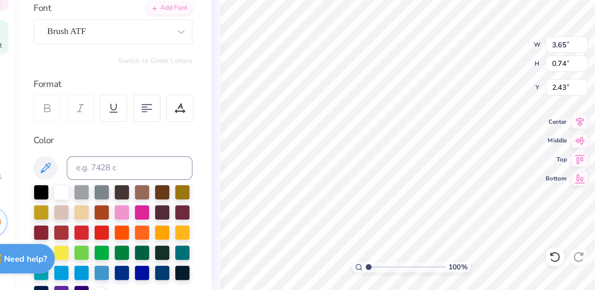
type input "3.65"
type input "0.74"
type input "2.43"
click at [110, 113] on div "Brush ATF" at bounding box center [100, 113] width 85 height 13
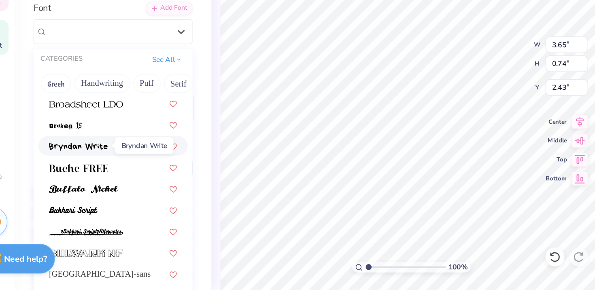
scroll to position [744, 0]
click at [96, 189] on img at bounding box center [80, 192] width 40 height 6
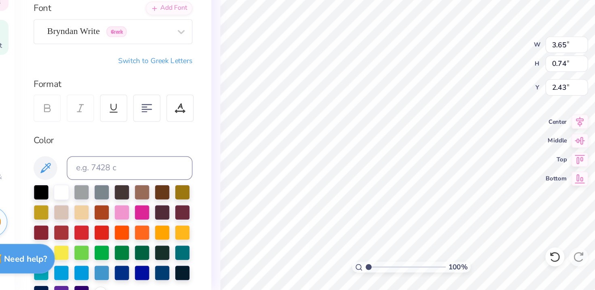
type input "2.76"
type input "0.66"
type input "2.47"
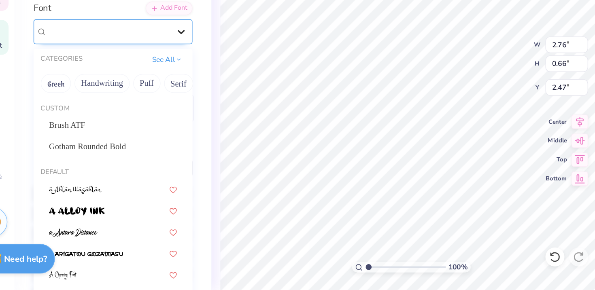
click at [146, 112] on div at bounding box center [150, 113] width 15 height 15
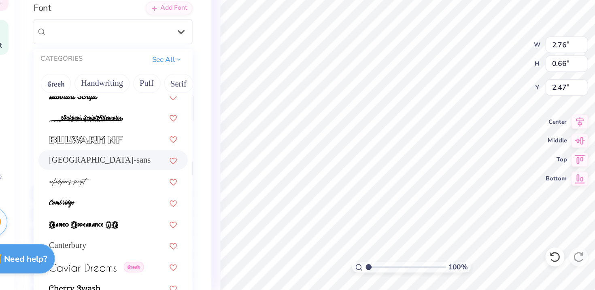
scroll to position [823, 0]
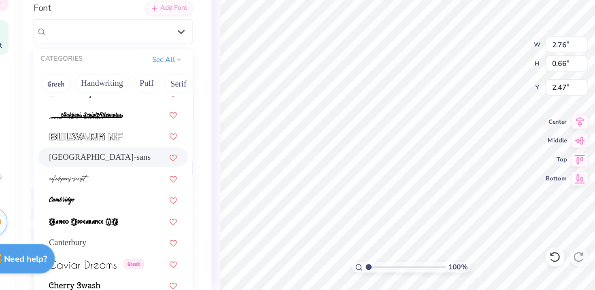
click at [102, 200] on div "[GEOGRAPHIC_DATA]-sans" at bounding box center [103, 199] width 87 height 9
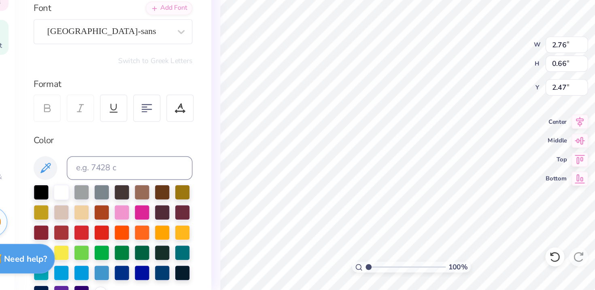
type input "2.14"
type input "0.51"
type input "2.54"
click at [126, 115] on div "[GEOGRAPHIC_DATA]-sans" at bounding box center [100, 113] width 85 height 13
click at [145, 110] on div at bounding box center [150, 113] width 15 height 15
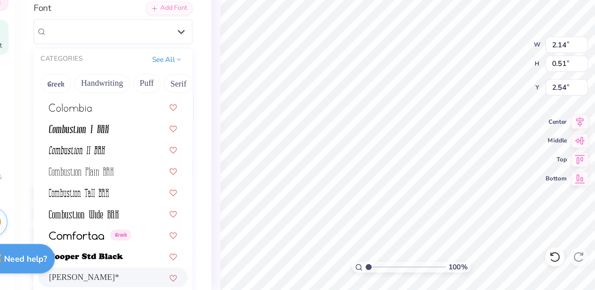
scroll to position [1221, 0]
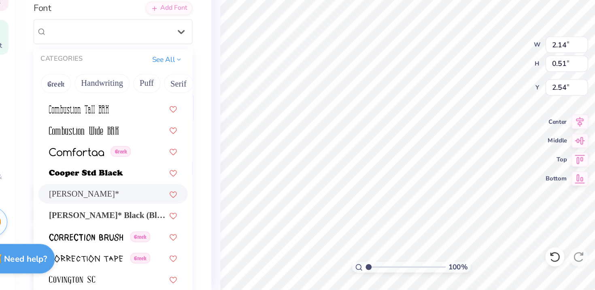
click at [108, 227] on div "[PERSON_NAME]*" at bounding box center [103, 224] width 87 height 9
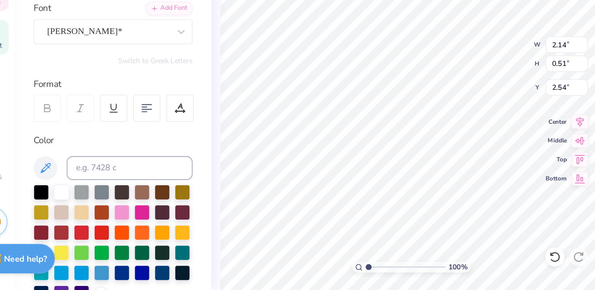
type input "3.38"
type input "0.75"
type input "2.42"
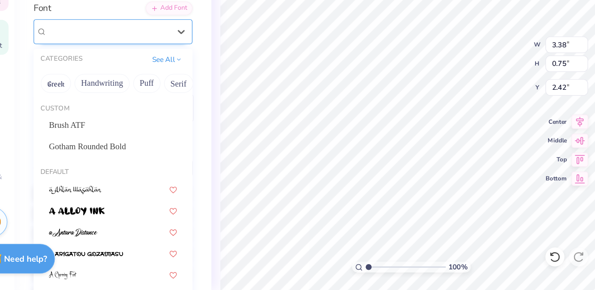
click at [115, 117] on div "[PERSON_NAME]*" at bounding box center [100, 113] width 85 height 13
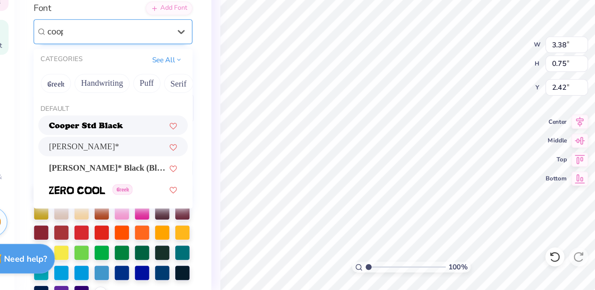
scroll to position [0, 0]
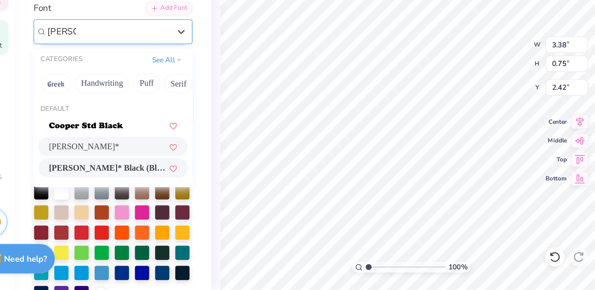
click at [109, 206] on span "[PERSON_NAME]* Black (Black)" at bounding box center [100, 206] width 80 height 9
type input "[PERSON_NAME]"
type input "3.56"
type input "0.76"
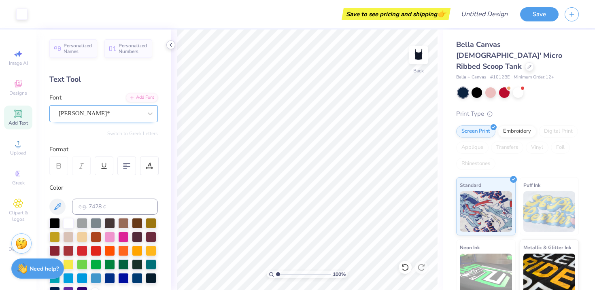
click at [173, 42] on icon at bounding box center [171, 45] width 6 height 6
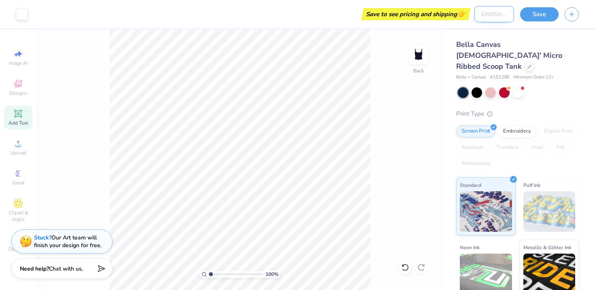
click at [479, 8] on input "Design Title" at bounding box center [494, 14] width 40 height 16
type input "nsslha"
click at [412, 100] on div "100 % Back" at bounding box center [239, 160] width 407 height 261
click at [532, 12] on button "Save" at bounding box center [539, 13] width 38 height 14
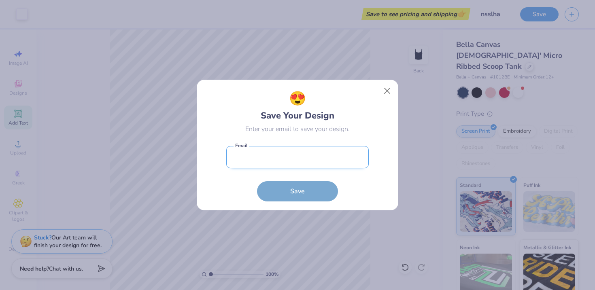
click at [328, 161] on input "email" at bounding box center [297, 157] width 142 height 22
type input "[EMAIL_ADDRESS][DOMAIN_NAME]"
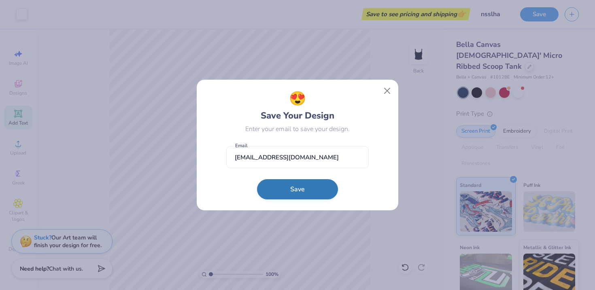
click at [298, 191] on button "Save" at bounding box center [297, 189] width 81 height 20
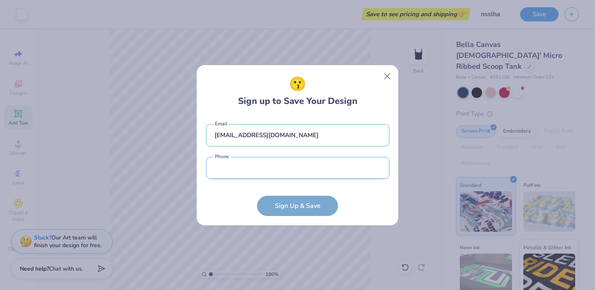
click at [264, 171] on input "tel" at bounding box center [297, 168] width 183 height 22
type input "[PHONE_NUMBER]"
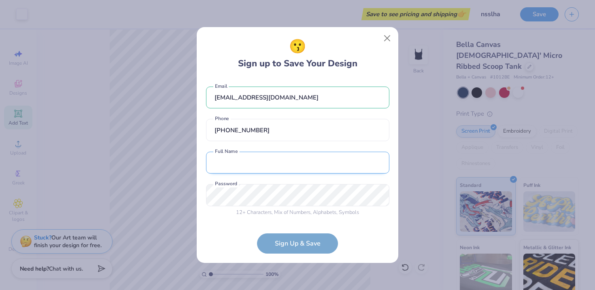
click at [287, 166] on input "text" at bounding box center [297, 163] width 183 height 22
type input "[PERSON_NAME]"
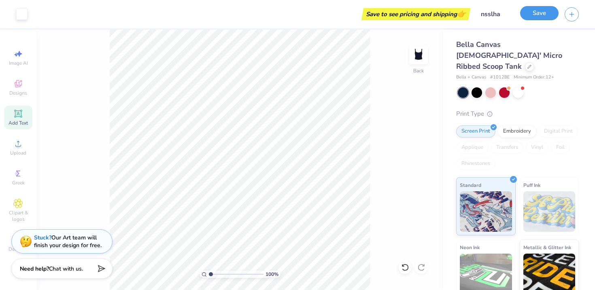
click at [539, 12] on button "Save" at bounding box center [539, 13] width 38 height 14
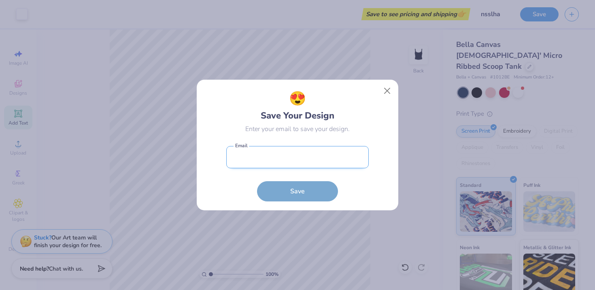
click at [342, 152] on input "email" at bounding box center [297, 157] width 142 height 22
click at [385, 91] on button "Close" at bounding box center [387, 90] width 15 height 15
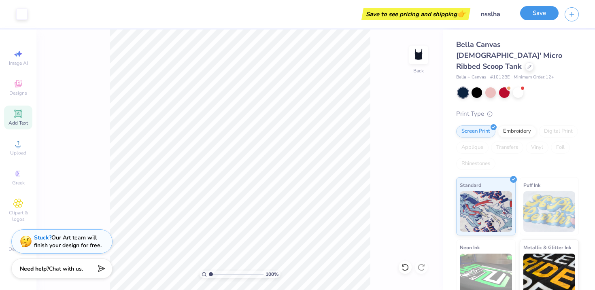
click at [535, 18] on button "Save" at bounding box center [539, 13] width 38 height 14
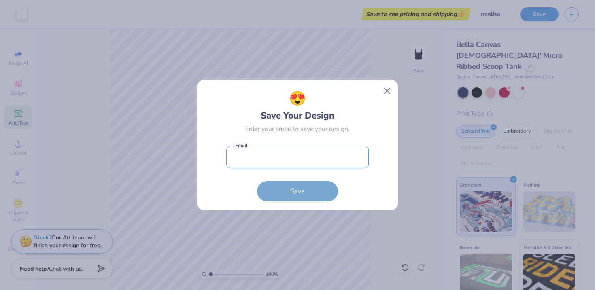
click at [309, 155] on input "email" at bounding box center [297, 157] width 142 height 22
type input "[EMAIL_ADDRESS][DOMAIN_NAME]"
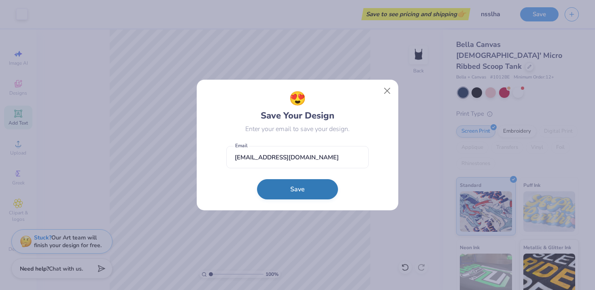
click at [299, 194] on button "Save" at bounding box center [297, 189] width 81 height 20
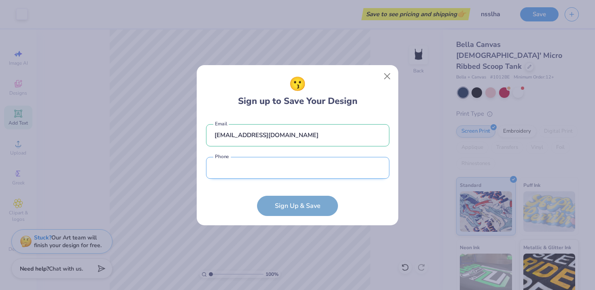
click at [308, 165] on input "tel" at bounding box center [297, 168] width 183 height 22
type input "[PHONE_NUMBER]"
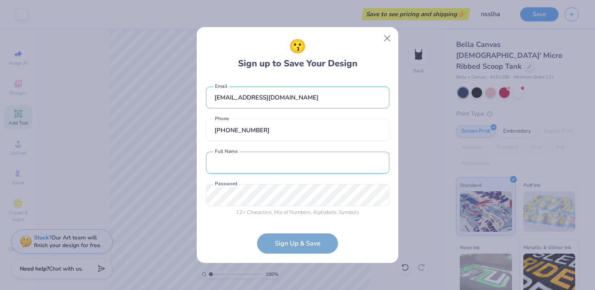
click at [281, 168] on input "text" at bounding box center [297, 163] width 183 height 22
type input "[PERSON_NAME]"
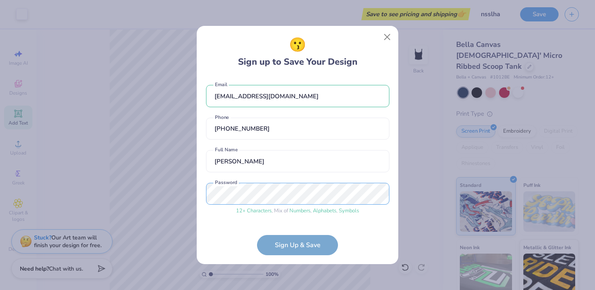
scroll to position [28, 0]
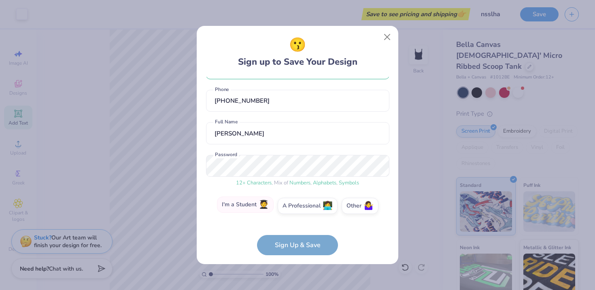
click at [261, 210] on label "I'm a Student 🧑‍🎓" at bounding box center [245, 205] width 57 height 16
click at [295, 233] on input "I'm a Student 🧑‍🎓" at bounding box center [297, 235] width 5 height 5
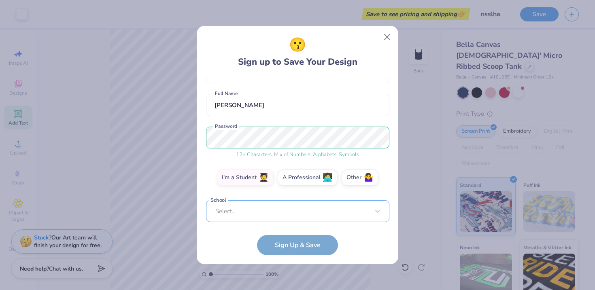
click at [281, 212] on div "Select..." at bounding box center [297, 211] width 183 height 22
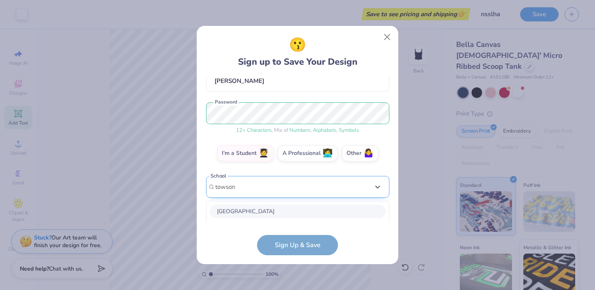
scroll to position [182, 0]
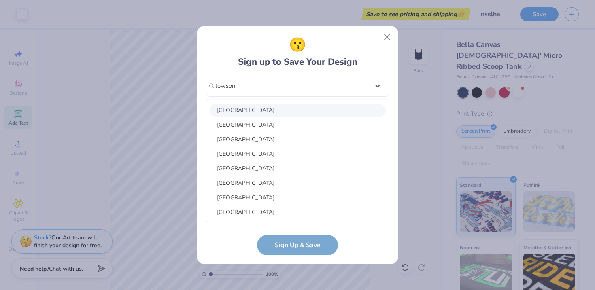
click at [279, 107] on div "[GEOGRAPHIC_DATA]" at bounding box center [298, 110] width 176 height 13
type input "towson"
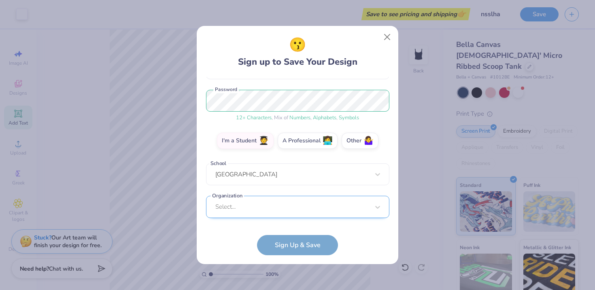
click at [275, 207] on div "Select..." at bounding box center [297, 207] width 183 height 22
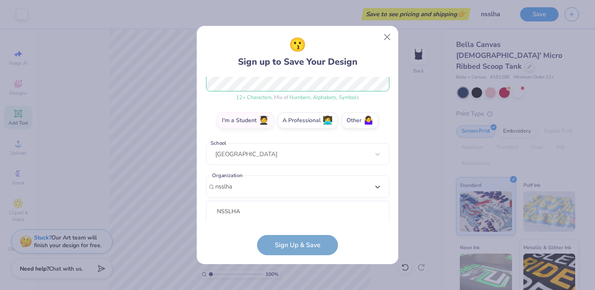
scroll to position [215, 0]
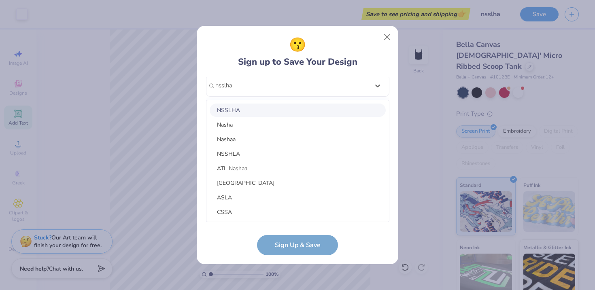
click at [275, 106] on div "NSSLHA" at bounding box center [298, 110] width 176 height 13
type input "nsslha"
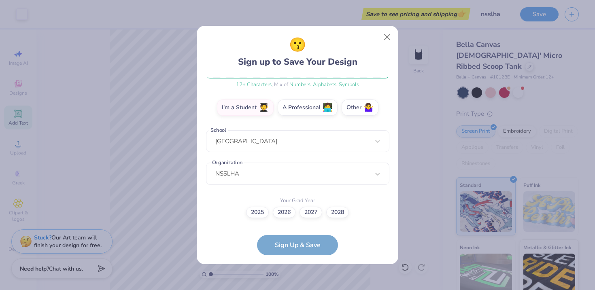
scroll to position [126, 0]
click at [312, 213] on label "2027" at bounding box center [311, 211] width 23 height 11
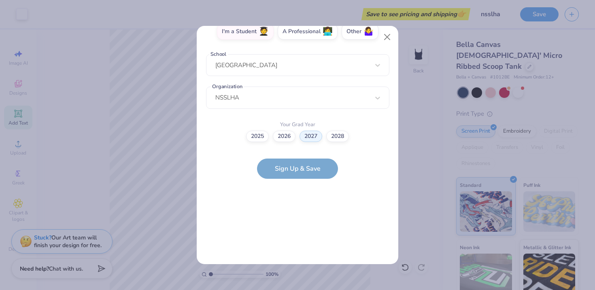
scroll to position [0, 0]
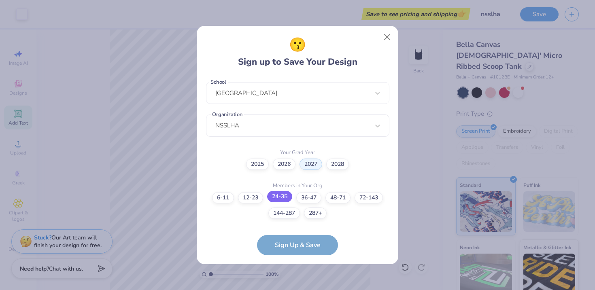
click at [281, 199] on label "24-35" at bounding box center [279, 196] width 25 height 11
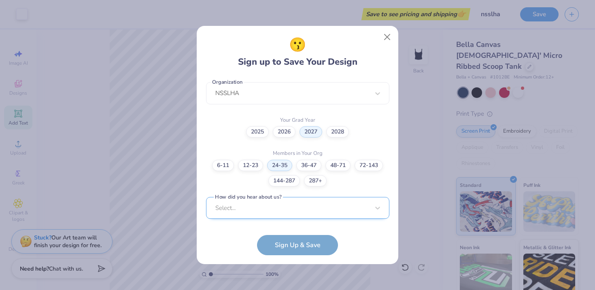
scroll to position [328, 0]
click at [291, 209] on div "Select..." at bounding box center [297, 207] width 183 height 22
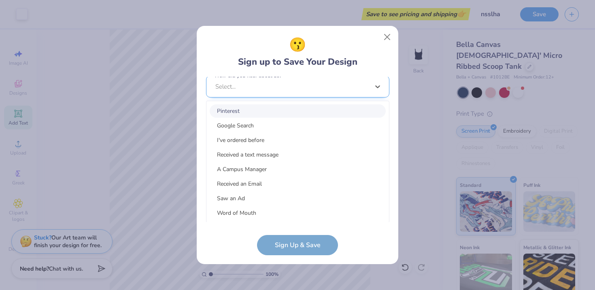
scroll to position [329, 0]
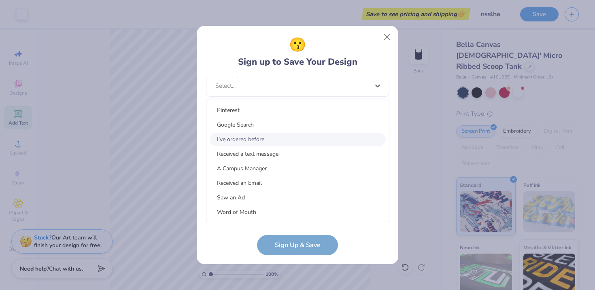
click at [300, 135] on div "I've ordered before" at bounding box center [298, 139] width 176 height 13
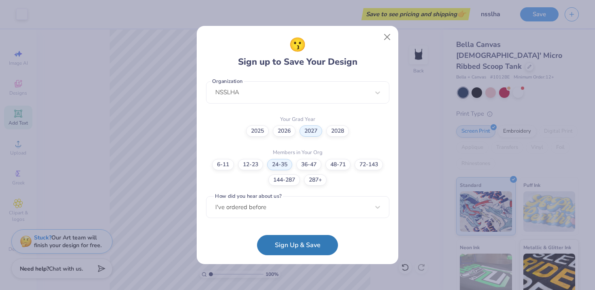
scroll to position [207, 0]
click at [287, 249] on button "Sign Up & Save" at bounding box center [297, 243] width 81 height 20
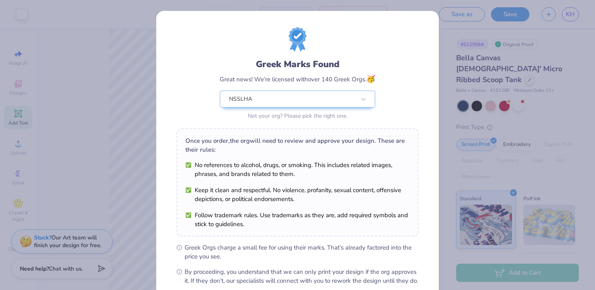
click at [386, 109] on div "Greek Marks Found Great news! We’re licensed with over 140 Greek Orgs. 🥳 NSSLHA…" at bounding box center [298, 74] width 242 height 95
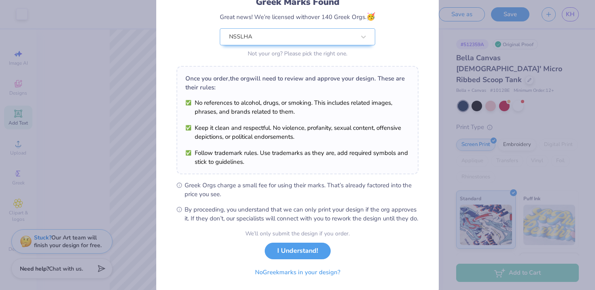
scroll to position [65, 0]
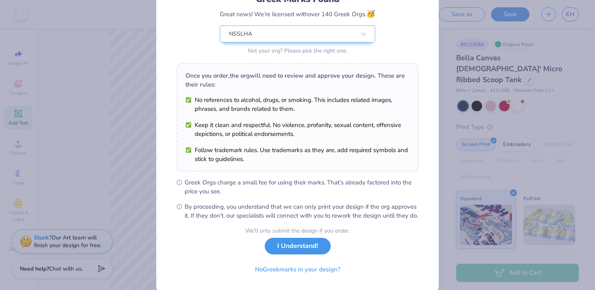
click at [296, 255] on button "I Understand!" at bounding box center [298, 246] width 66 height 17
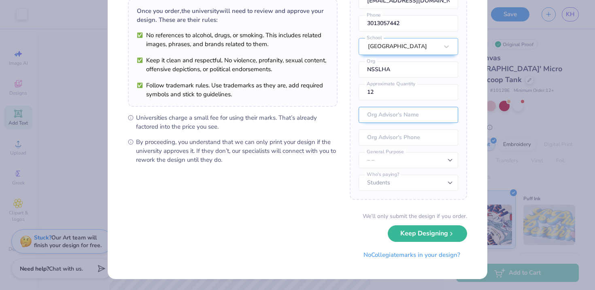
scroll to position [0, 0]
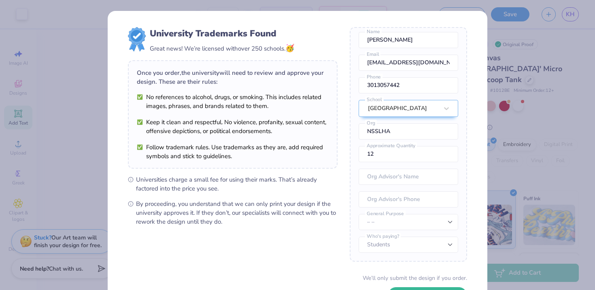
click at [538, 108] on div "University Trademarks Found Great news! We’re licensed with over 250 schools. 🥳…" at bounding box center [297, 145] width 595 height 290
click at [576, 30] on div "University Trademarks Found Great news! We’re licensed with over 250 schools. 🥳…" at bounding box center [297, 145] width 595 height 290
